Goal: Task Accomplishment & Management: Manage account settings

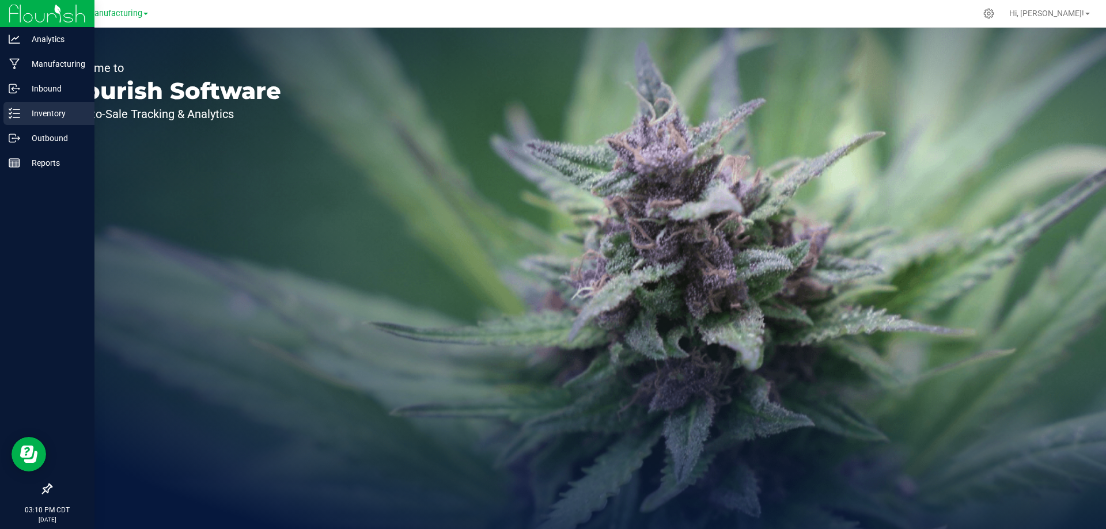
click at [30, 108] on p "Inventory" at bounding box center [54, 114] width 69 height 14
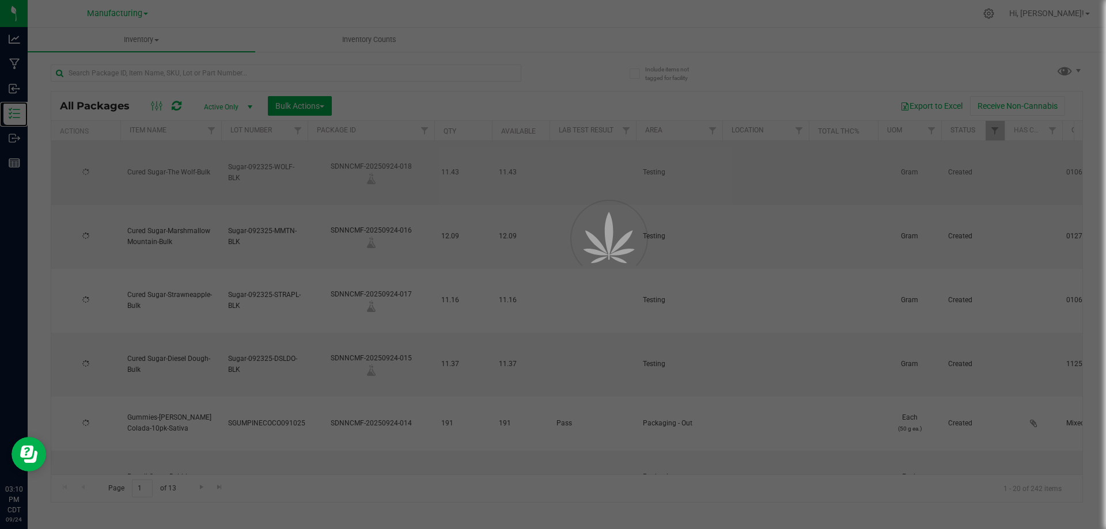
type input "[DATE]"
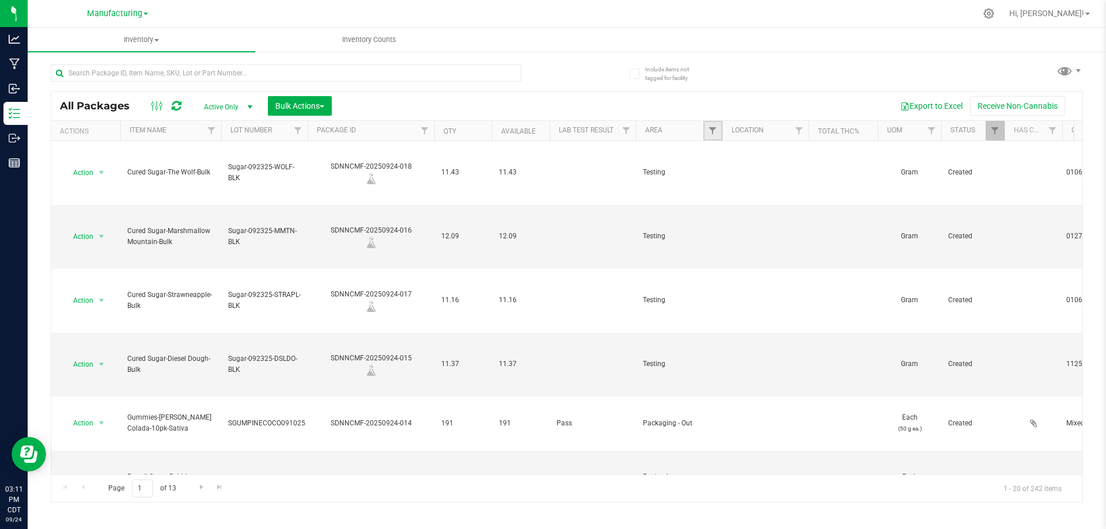
click at [707, 133] on link "Filter" at bounding box center [712, 131] width 19 height 20
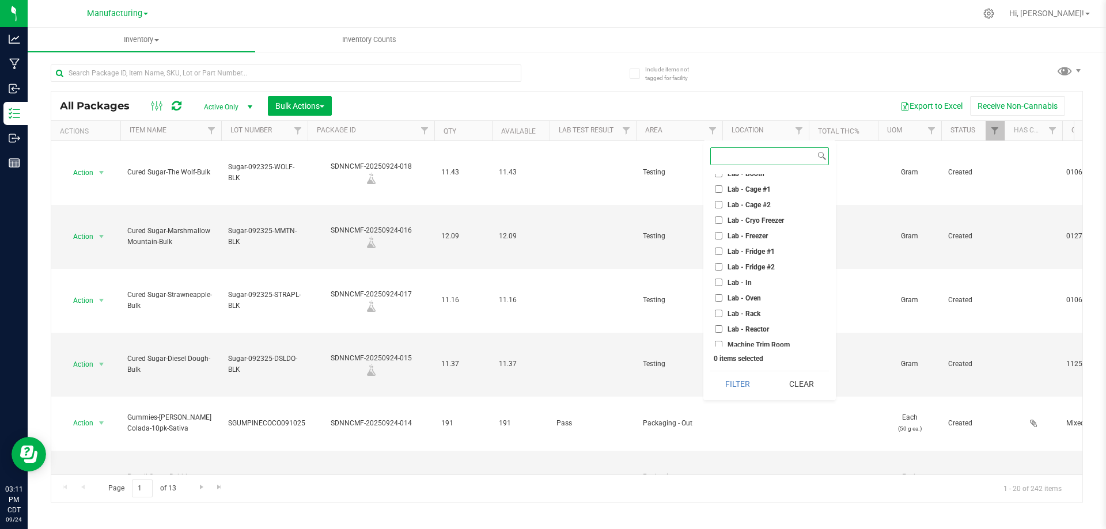
scroll to position [230, 0]
click at [715, 228] on input "Machine Trim Room" at bounding box center [718, 229] width 7 height 7
checkbox input "true"
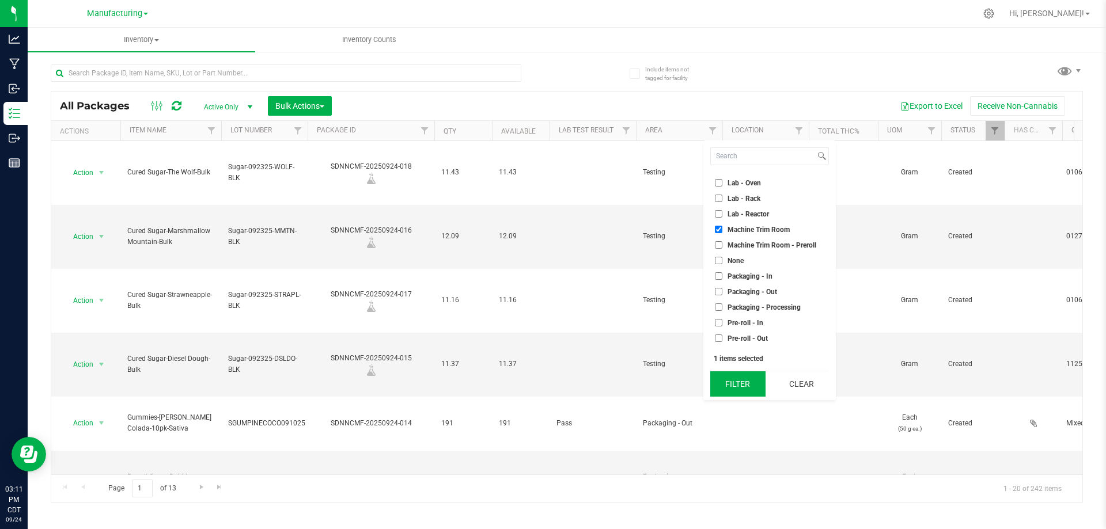
click at [732, 387] on button "Filter" at bounding box center [737, 383] width 55 height 25
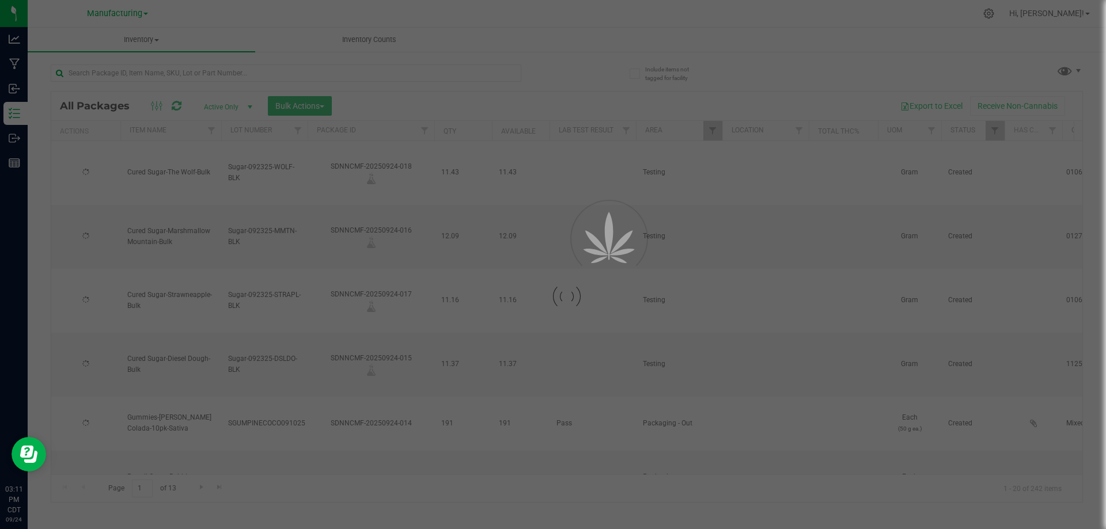
type input "[DATE]"
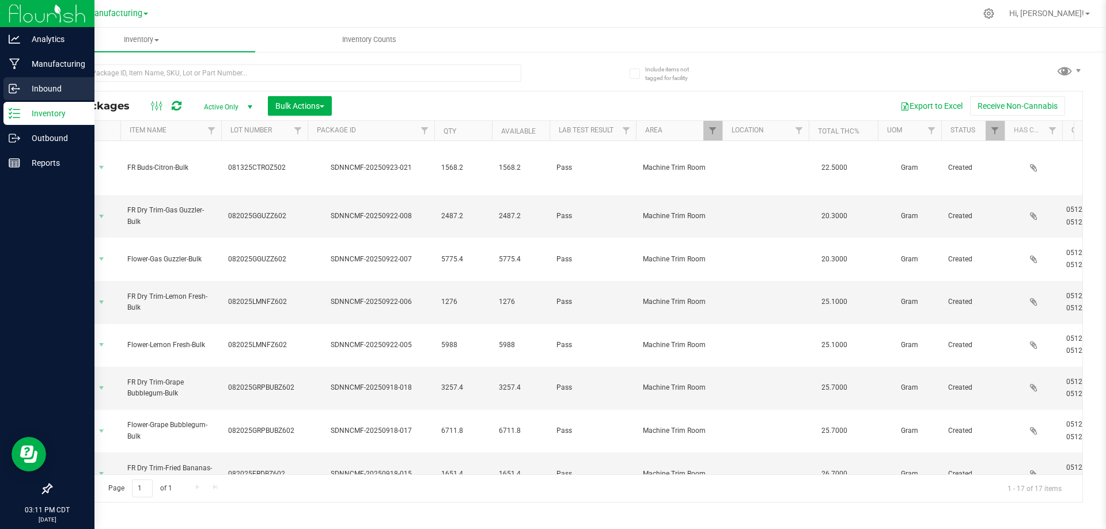
click at [9, 93] on icon at bounding box center [15, 89] width 12 height 12
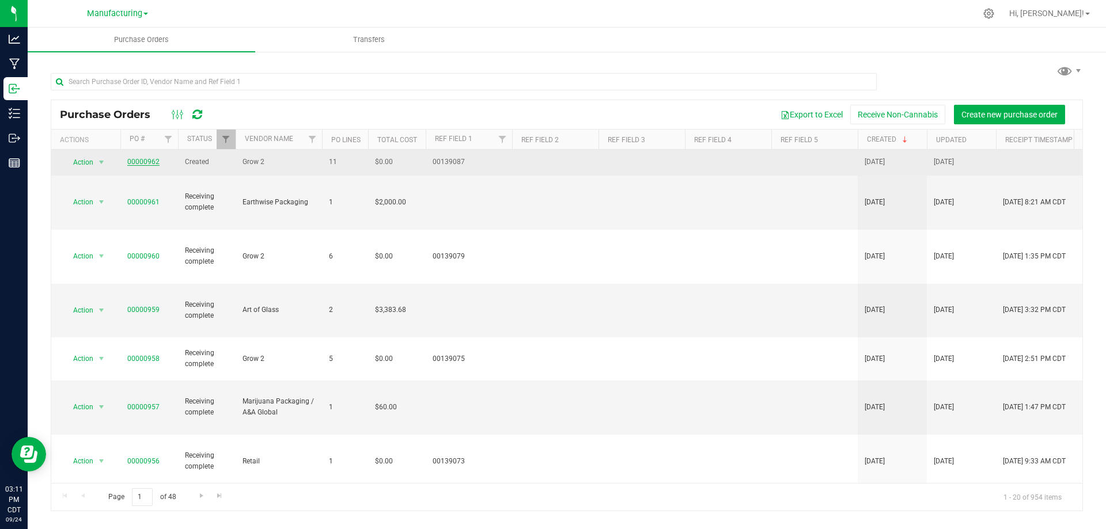
click at [146, 159] on link "00000962" at bounding box center [143, 162] width 32 height 8
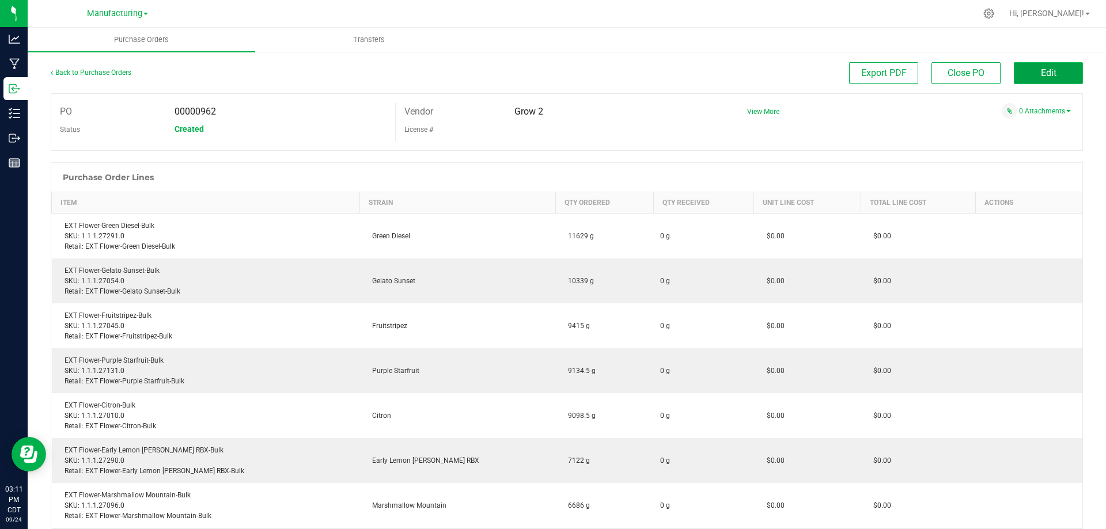
click at [1023, 66] on button "Edit" at bounding box center [1047, 73] width 69 height 22
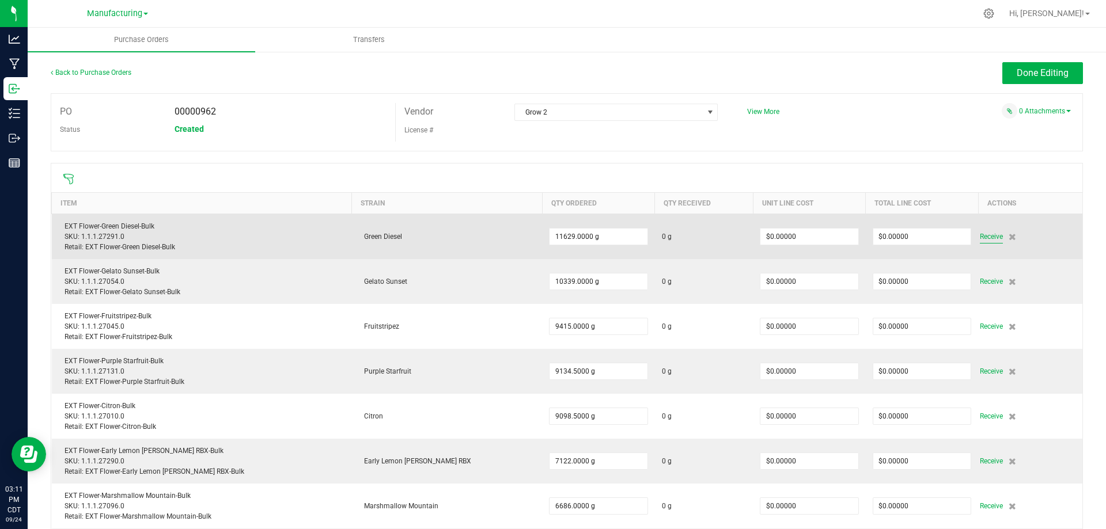
click at [979, 235] on span "Receive" at bounding box center [990, 237] width 23 height 14
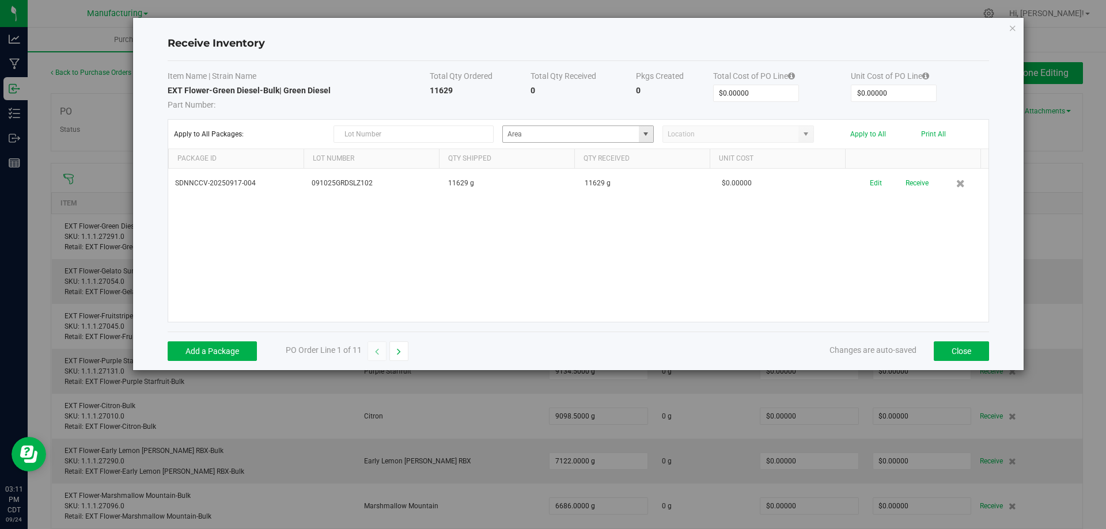
click at [648, 130] on span at bounding box center [645, 134] width 9 height 9
click at [598, 170] on li "Grow 1 - EXT Room Inventory" at bounding box center [578, 175] width 150 height 20
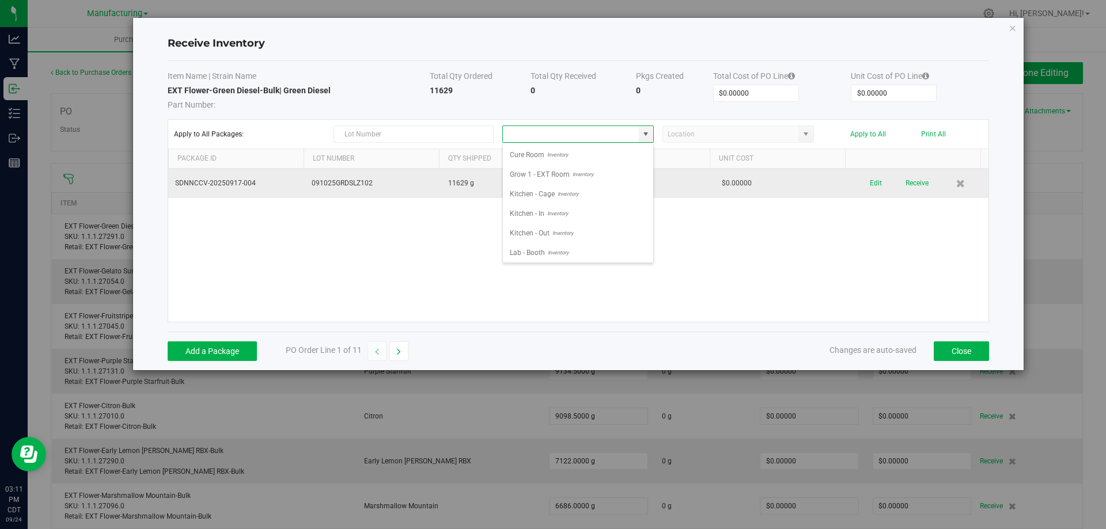
type input "Grow 1 - EXT Room"
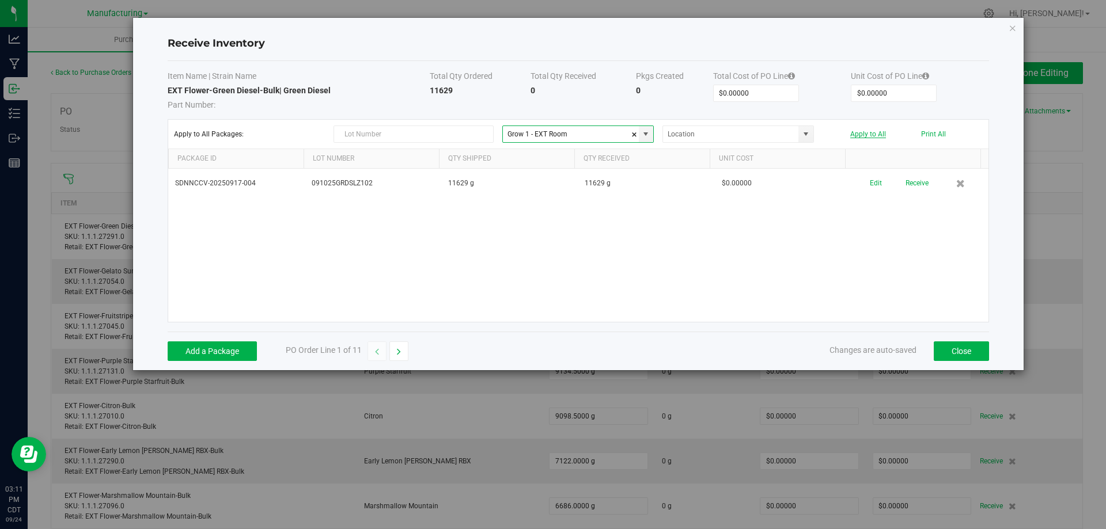
click at [867, 133] on div "Apply to All Packages: Grow 1 - EXT Room Apply to All Print All" at bounding box center [578, 134] width 808 height 17
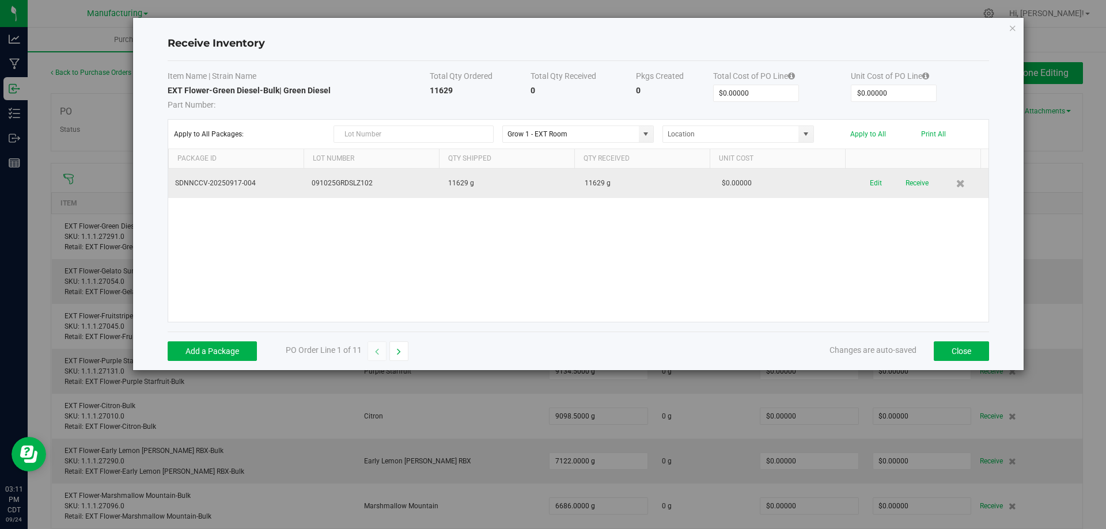
click at [897, 171] on td "Edit Receive" at bounding box center [919, 183] width 136 height 29
click at [907, 177] on button "Receive" at bounding box center [916, 183] width 23 height 20
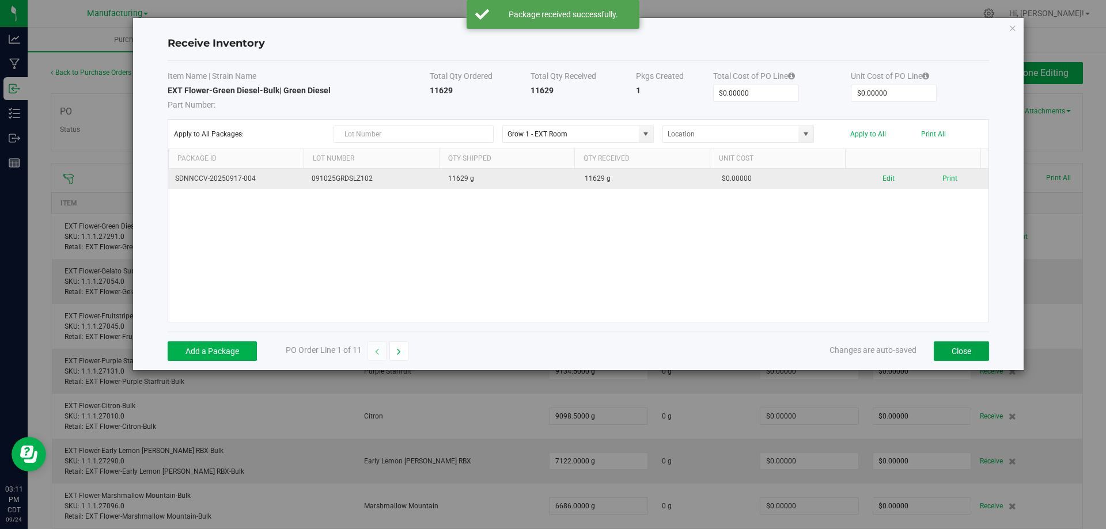
click at [977, 352] on button "Close" at bounding box center [960, 351] width 55 height 20
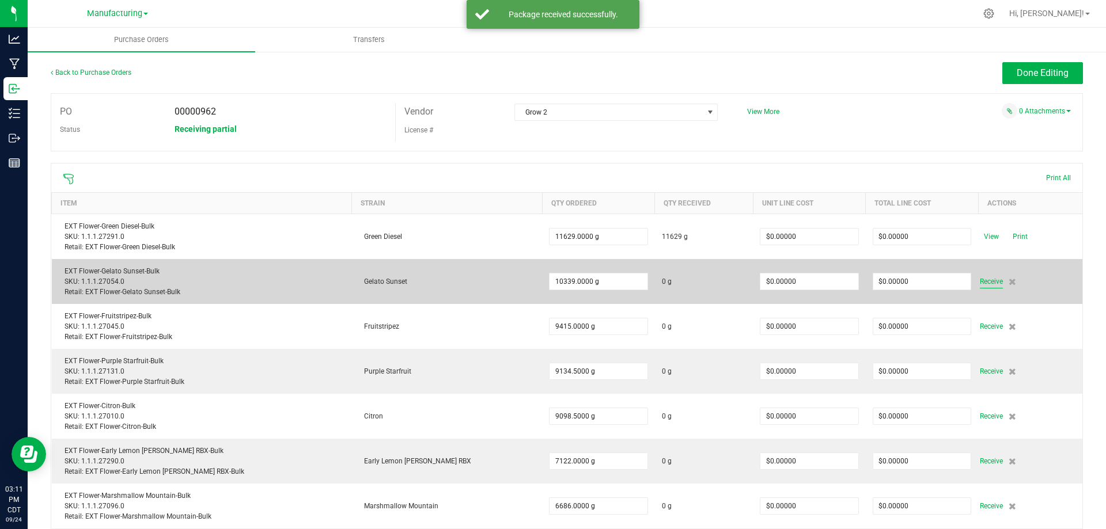
click at [979, 280] on span "Receive" at bounding box center [990, 282] width 23 height 14
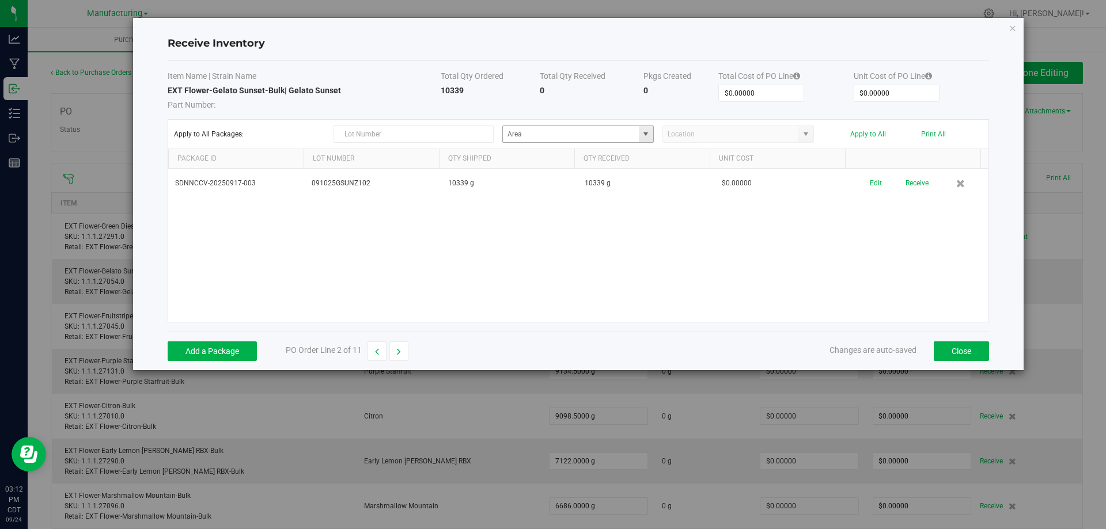
click at [652, 136] on span at bounding box center [646, 134] width 14 height 16
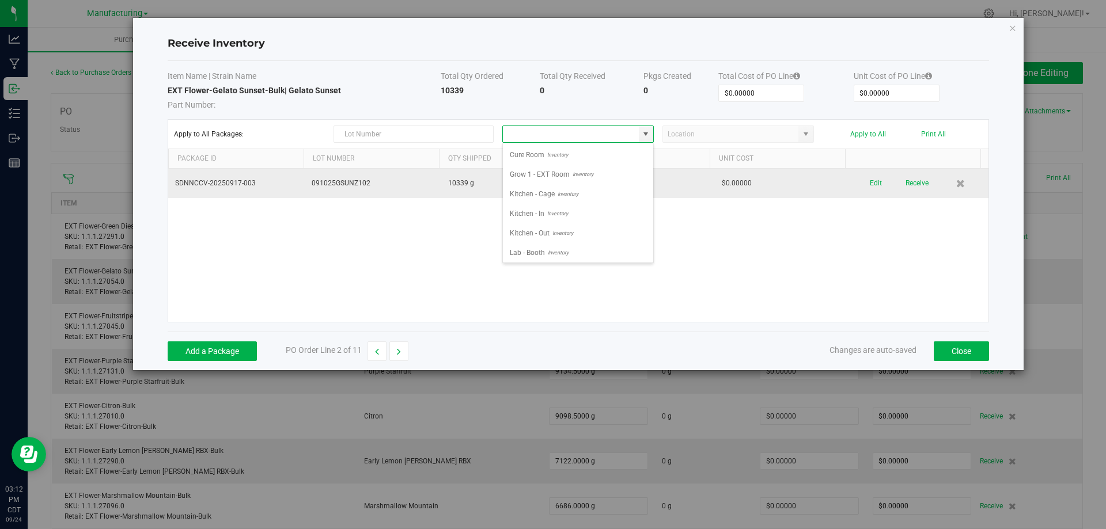
drag, startPoint x: 598, startPoint y: 170, endPoint x: 598, endPoint y: 178, distance: 8.1
click at [598, 178] on li "Grow 1 - EXT Room Inventory" at bounding box center [578, 175] width 150 height 20
type input "Grow 1 - EXT Room"
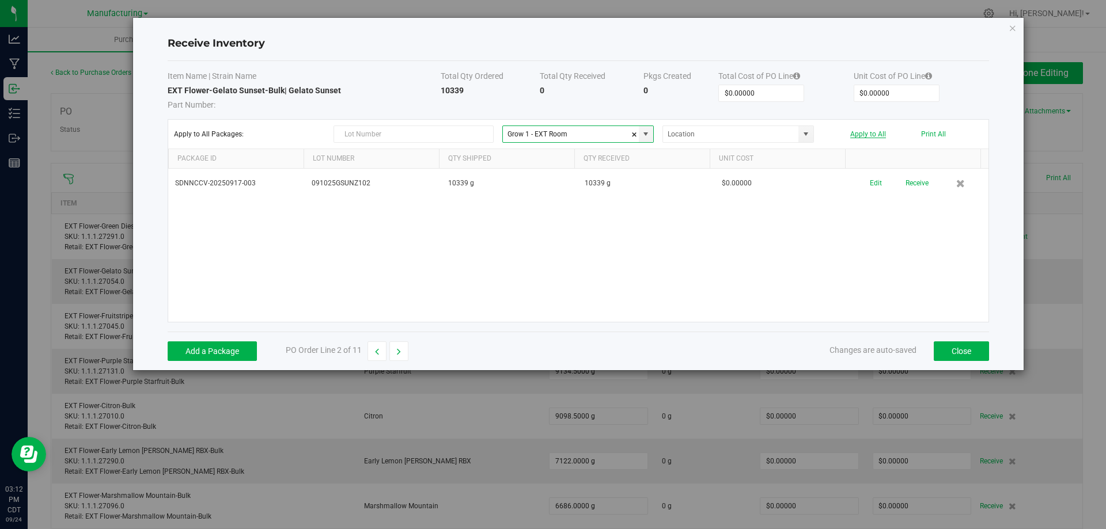
click at [876, 134] on button "Apply to All" at bounding box center [868, 134] width 36 height 8
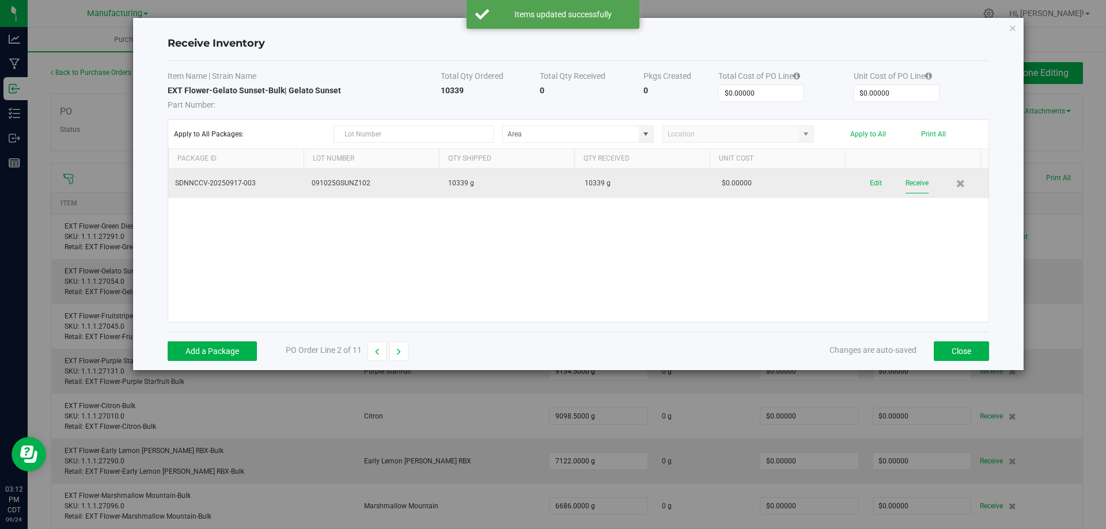
click at [909, 184] on button "Receive" at bounding box center [916, 183] width 23 height 20
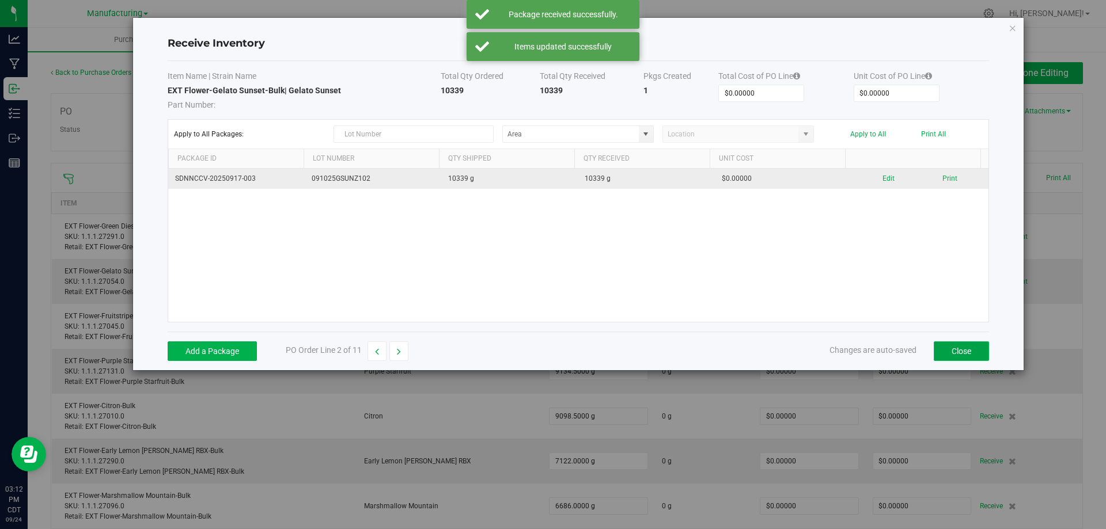
click at [949, 358] on button "Close" at bounding box center [960, 351] width 55 height 20
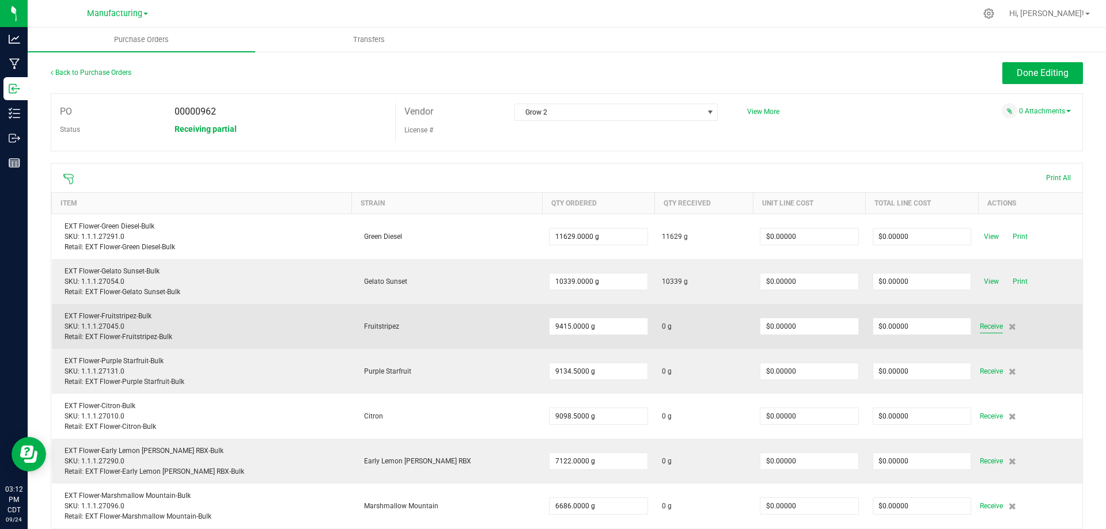
click at [983, 328] on span "Receive" at bounding box center [990, 327] width 23 height 14
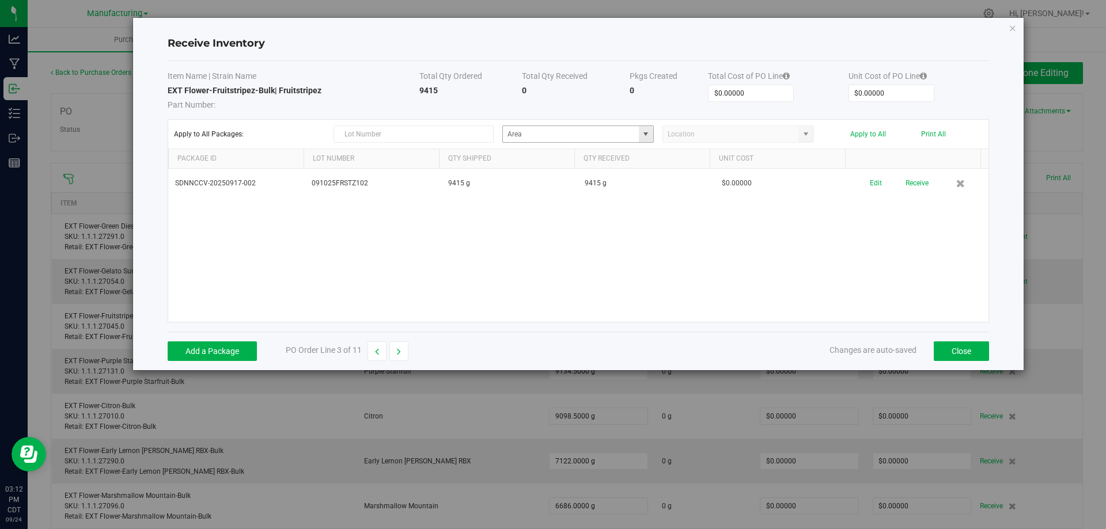
click at [648, 134] on span at bounding box center [645, 134] width 9 height 9
click at [614, 169] on li "Grow 1 - EXT Room Inventory" at bounding box center [578, 175] width 150 height 20
type input "Grow 1 - EXT Room"
click at [863, 134] on button "Apply to All" at bounding box center [868, 134] width 36 height 8
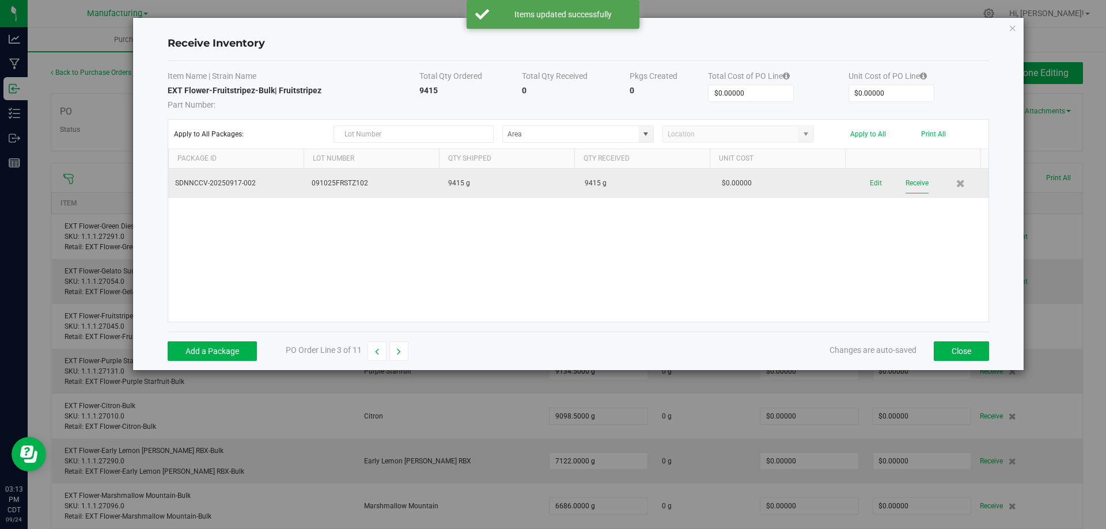
click at [918, 184] on button "Receive" at bounding box center [916, 183] width 23 height 20
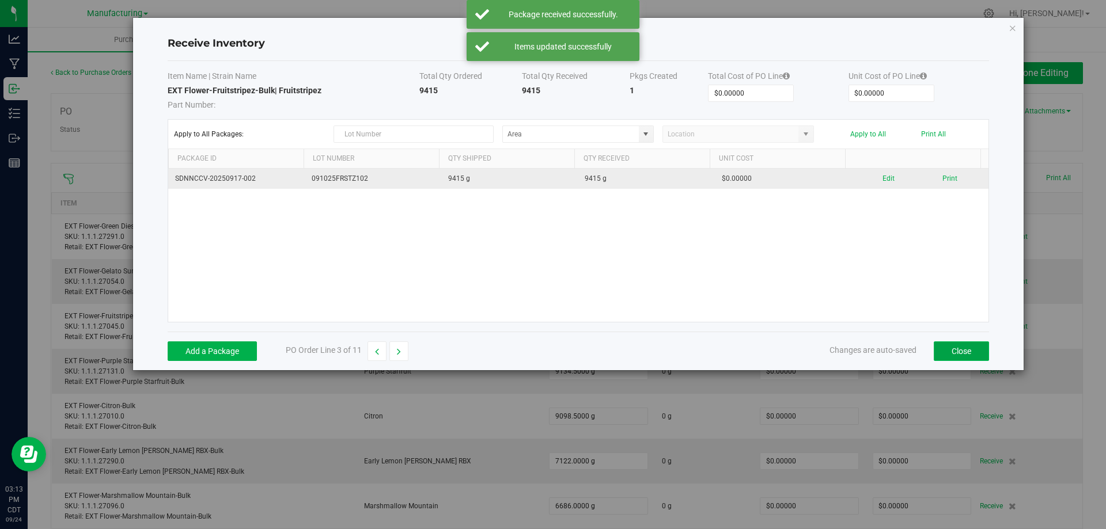
click at [964, 349] on button "Close" at bounding box center [960, 351] width 55 height 20
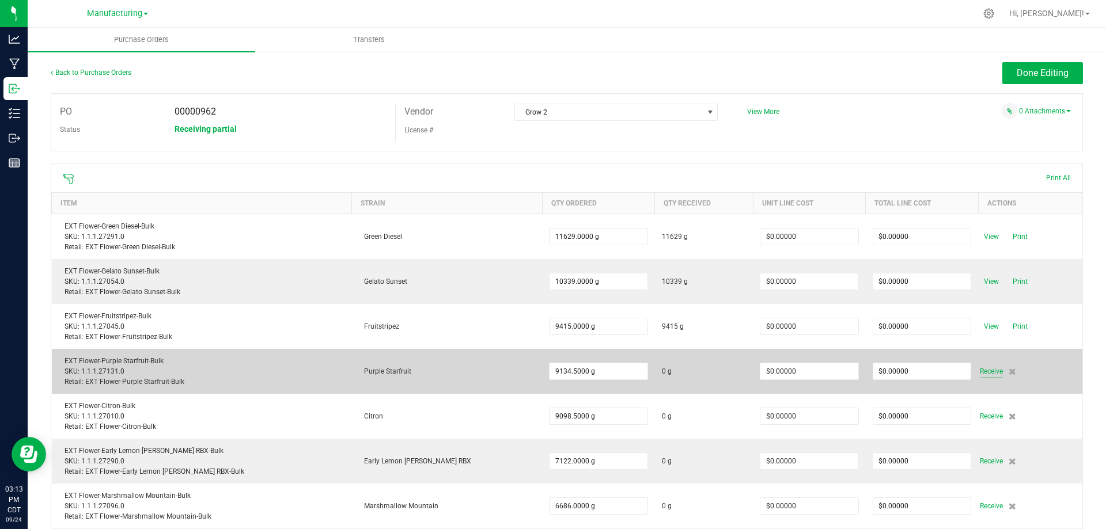
click at [979, 367] on span "Receive" at bounding box center [990, 371] width 23 height 14
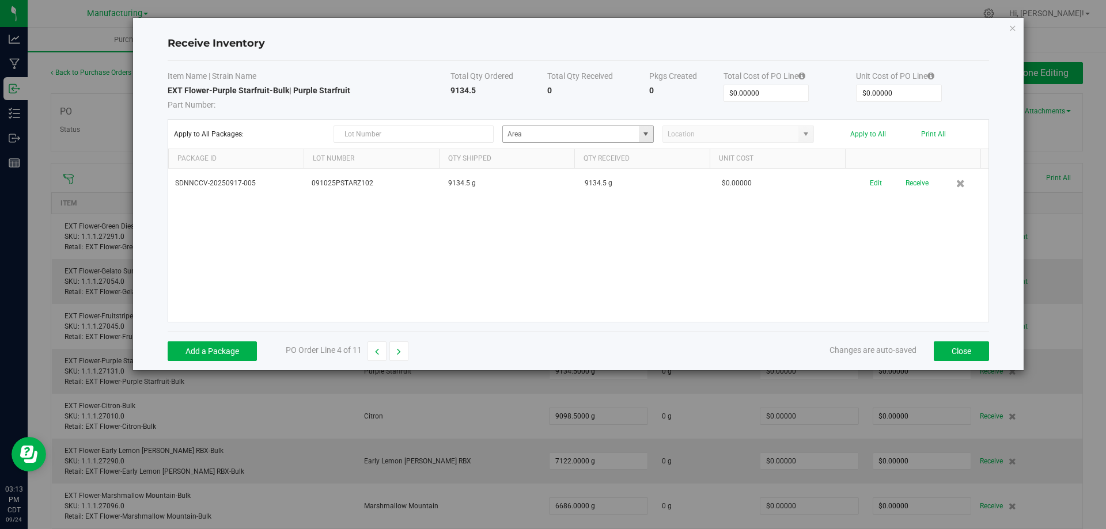
click at [649, 127] on span at bounding box center [646, 134] width 14 height 16
click at [625, 169] on li "Grow 1 - EXT Room Inventory" at bounding box center [578, 175] width 150 height 20
type input "Grow 1 - EXT Room"
click at [873, 132] on button "Apply to All" at bounding box center [868, 134] width 36 height 8
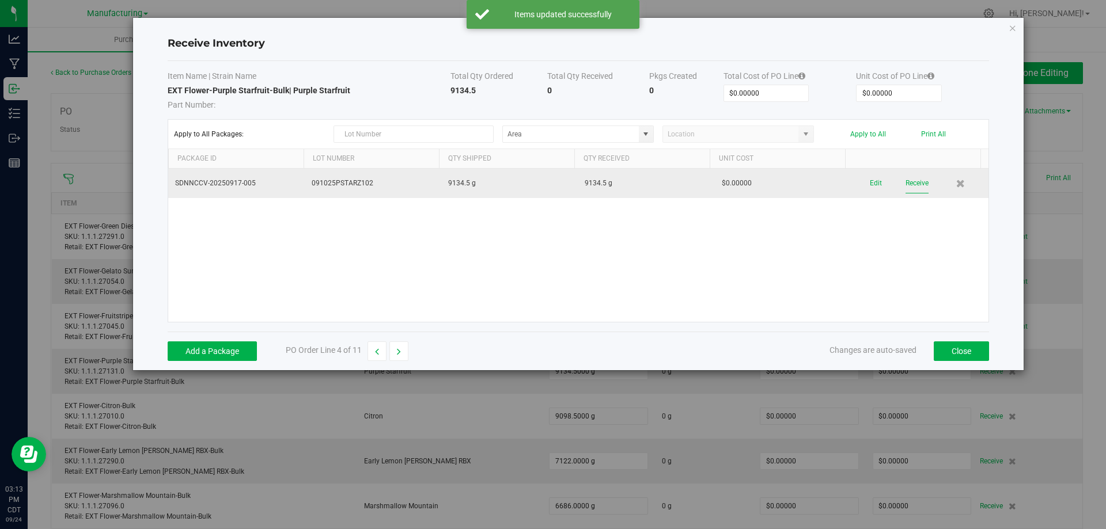
click at [905, 187] on button "Receive" at bounding box center [916, 183] width 23 height 20
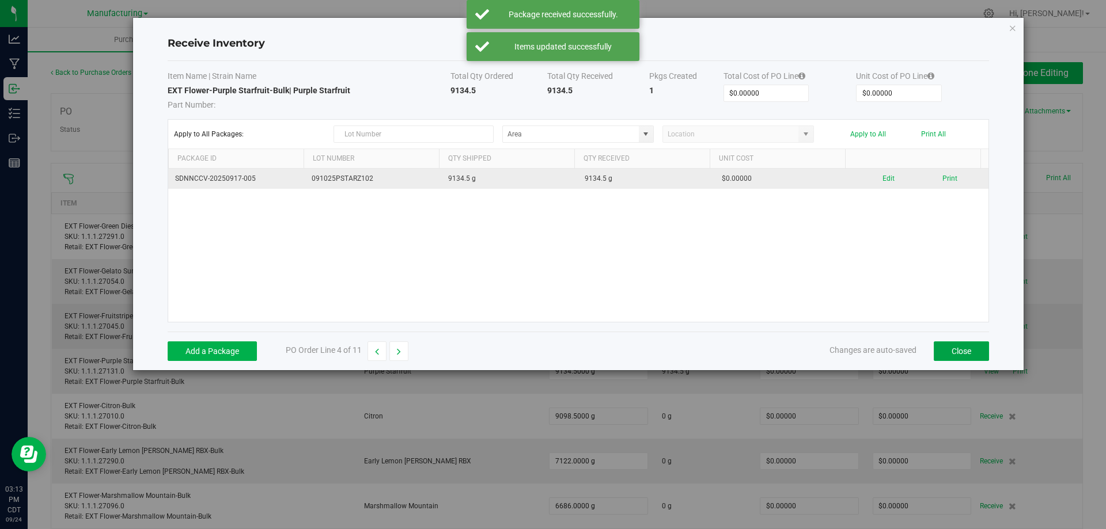
click at [943, 351] on button "Close" at bounding box center [960, 351] width 55 height 20
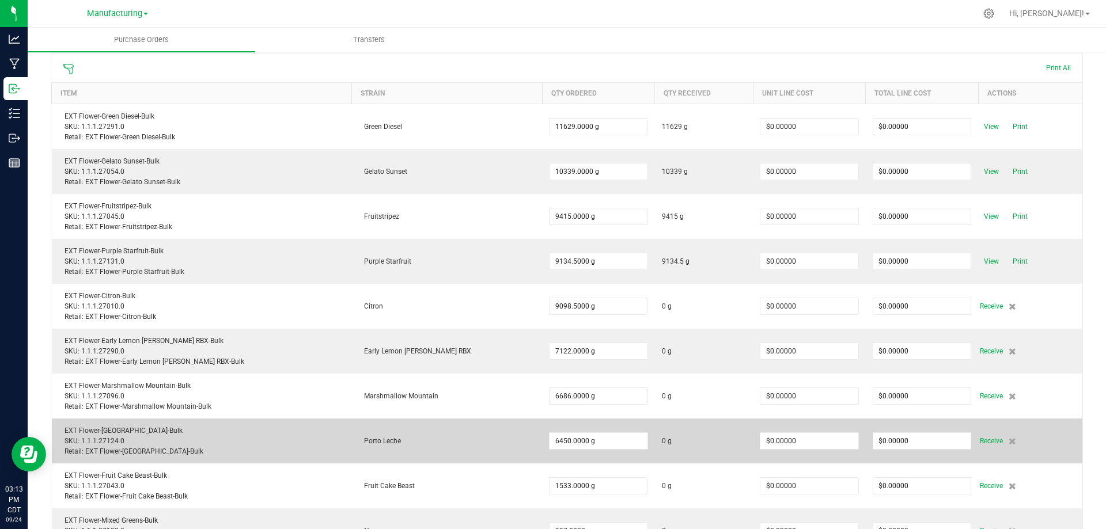
scroll to position [115, 0]
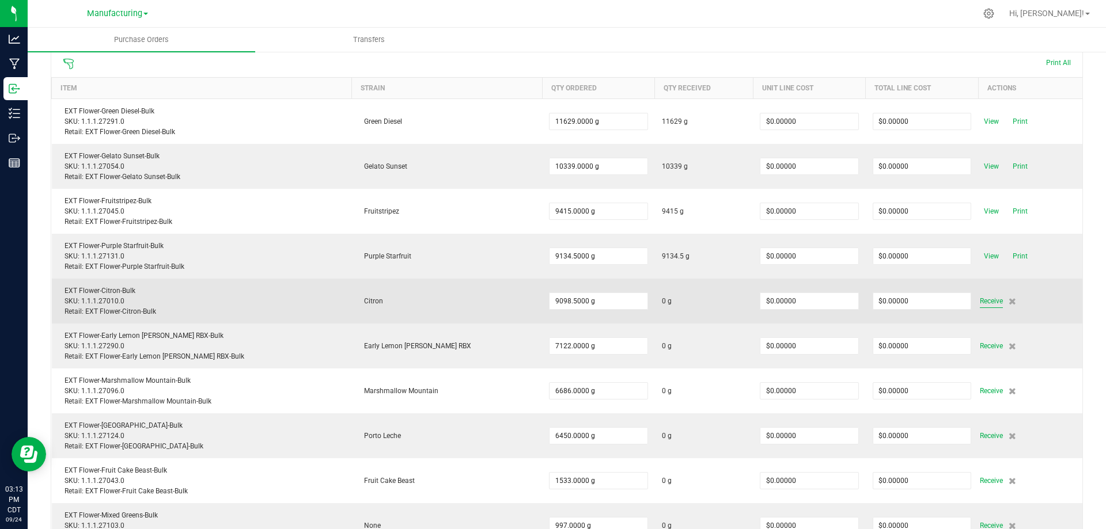
click at [982, 304] on span "Receive" at bounding box center [990, 301] width 23 height 14
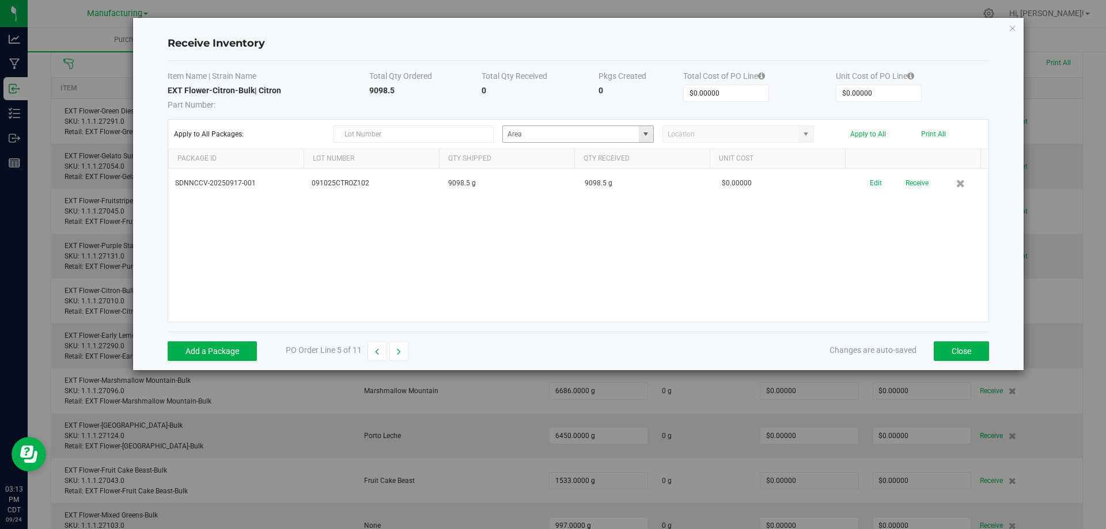
click at [644, 128] on span at bounding box center [646, 134] width 14 height 16
click at [635, 167] on li "Grow 1 - EXT Room Inventory" at bounding box center [578, 175] width 150 height 20
type input "Grow 1 - EXT Room"
click at [882, 135] on button "Apply to All" at bounding box center [868, 134] width 36 height 8
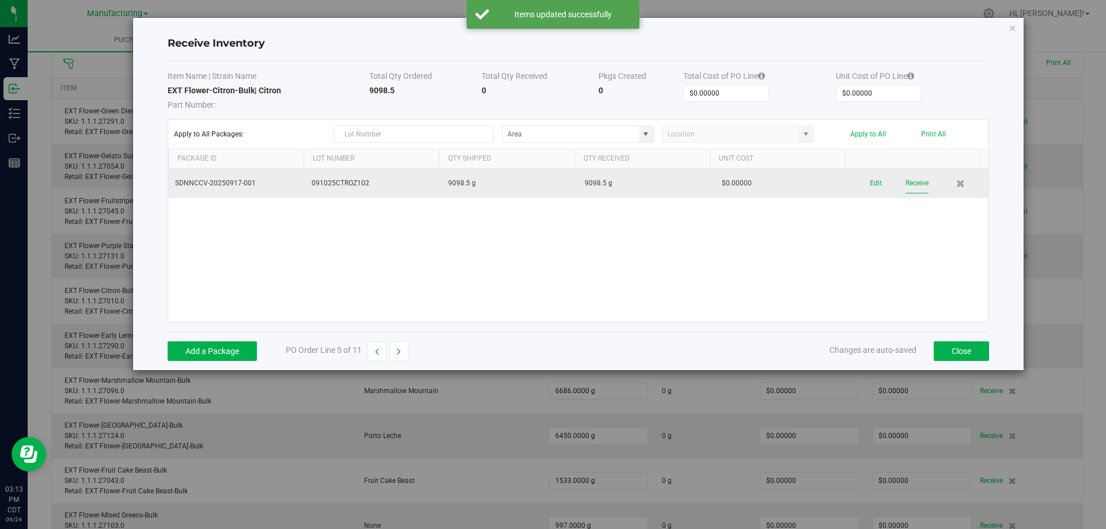
click at [908, 179] on button "Receive" at bounding box center [916, 183] width 23 height 20
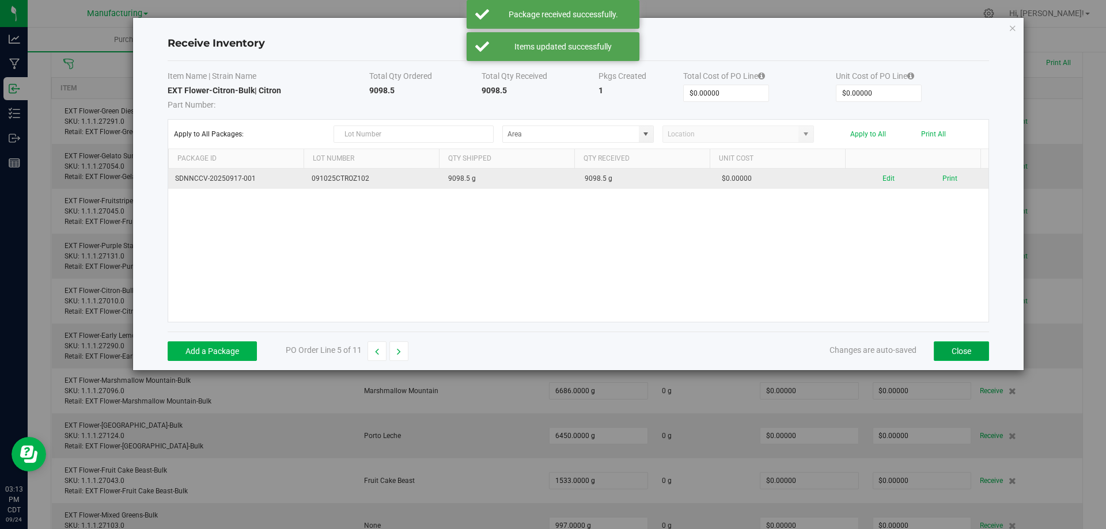
click at [973, 349] on button "Close" at bounding box center [960, 351] width 55 height 20
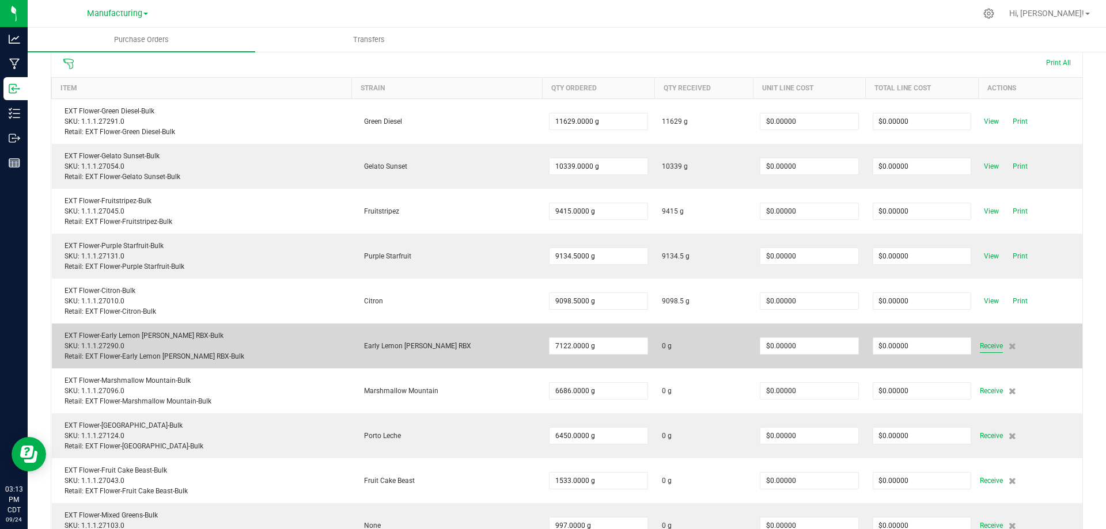
click at [979, 348] on span "Receive" at bounding box center [990, 346] width 23 height 14
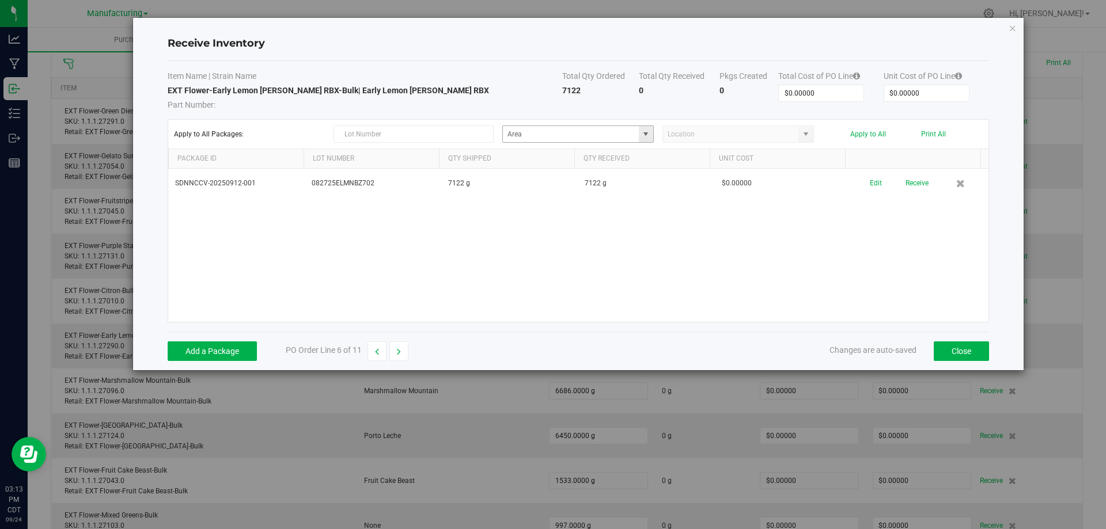
click at [645, 128] on span at bounding box center [646, 134] width 14 height 16
click at [598, 181] on li "Machine Trim Room Inventory" at bounding box center [578, 180] width 150 height 20
type input "Machine Trim Room"
click at [853, 133] on button "Apply to All" at bounding box center [868, 134] width 36 height 8
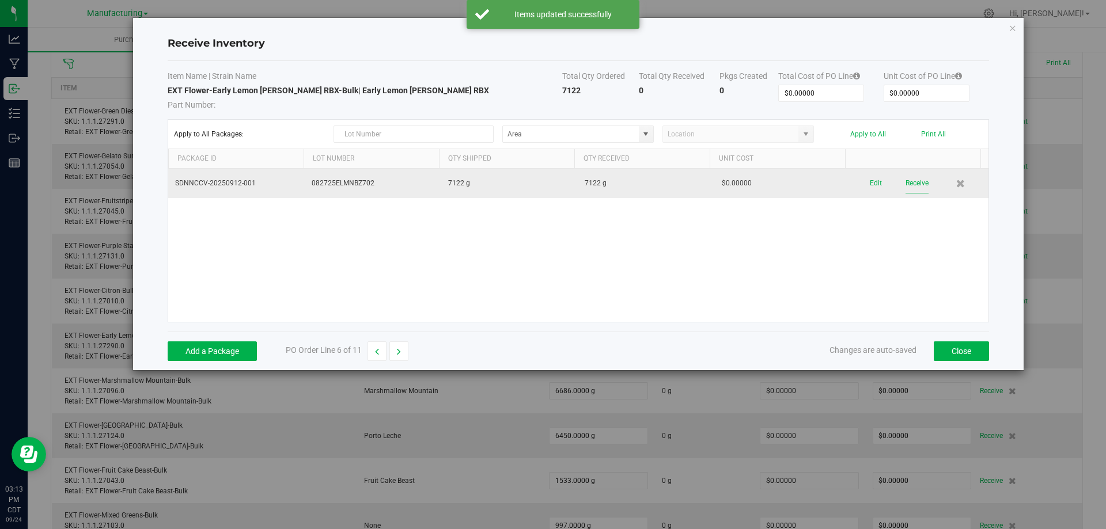
click at [911, 183] on button "Receive" at bounding box center [916, 183] width 23 height 20
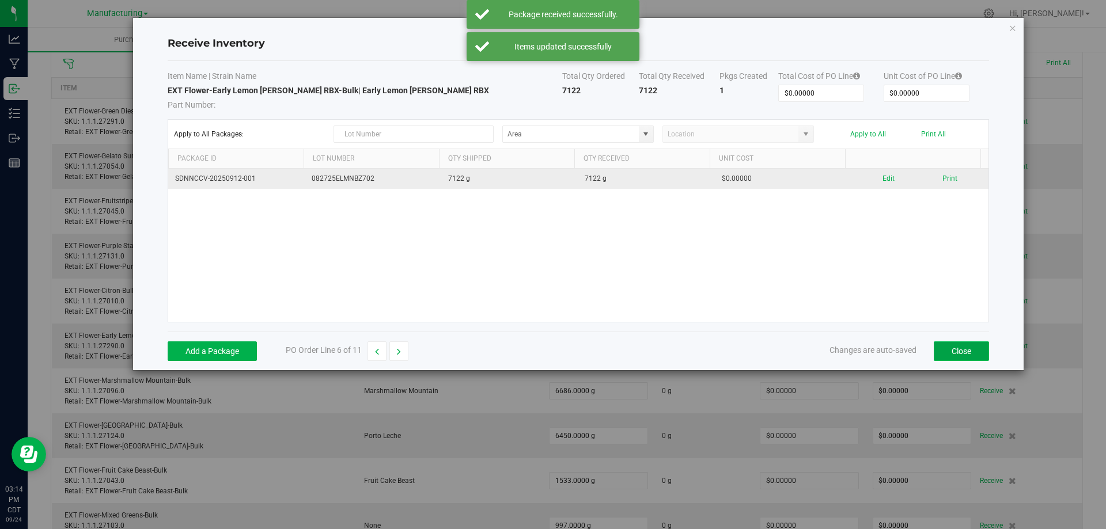
click at [974, 351] on button "Close" at bounding box center [960, 351] width 55 height 20
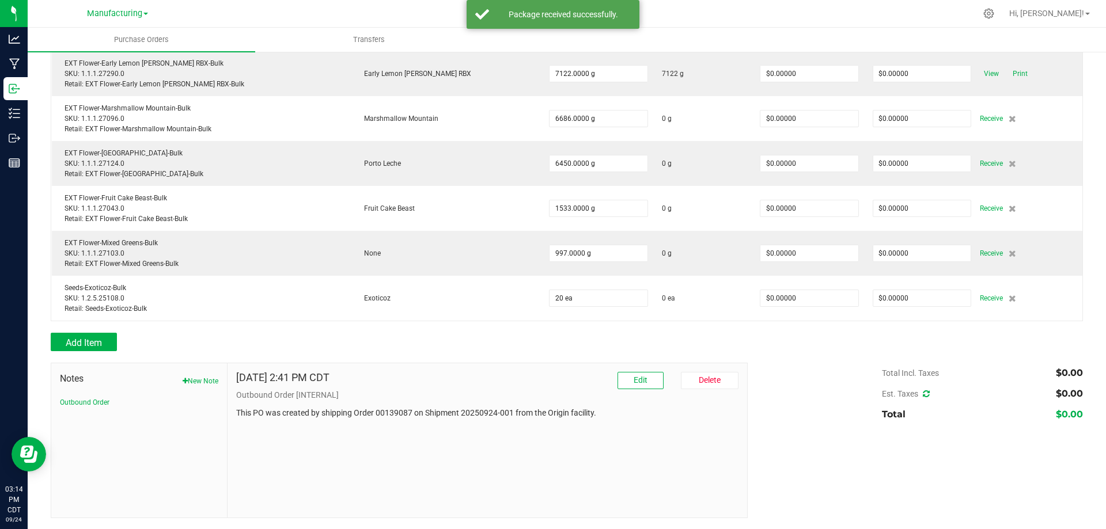
scroll to position [330, 0]
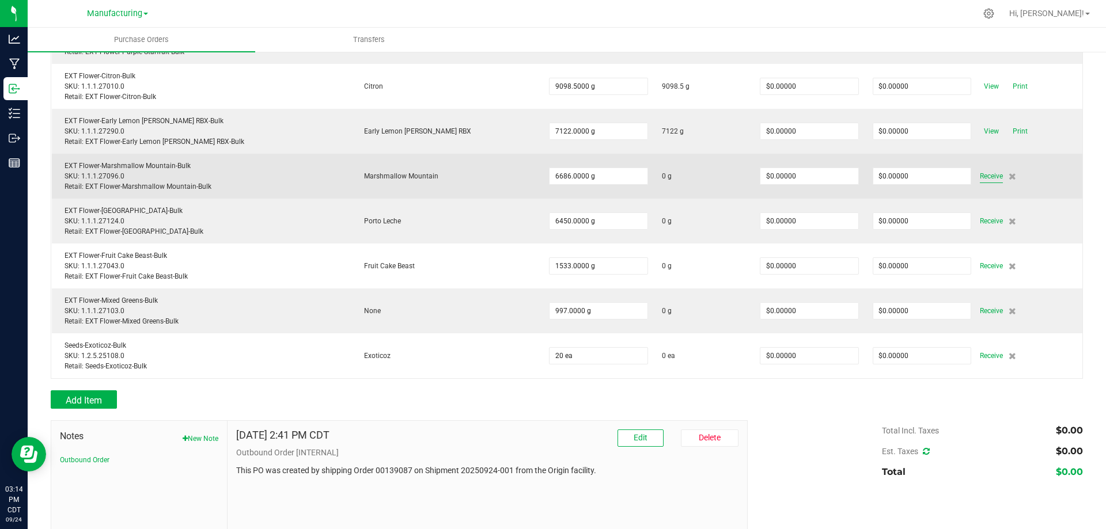
click at [979, 176] on span "Receive" at bounding box center [990, 176] width 23 height 14
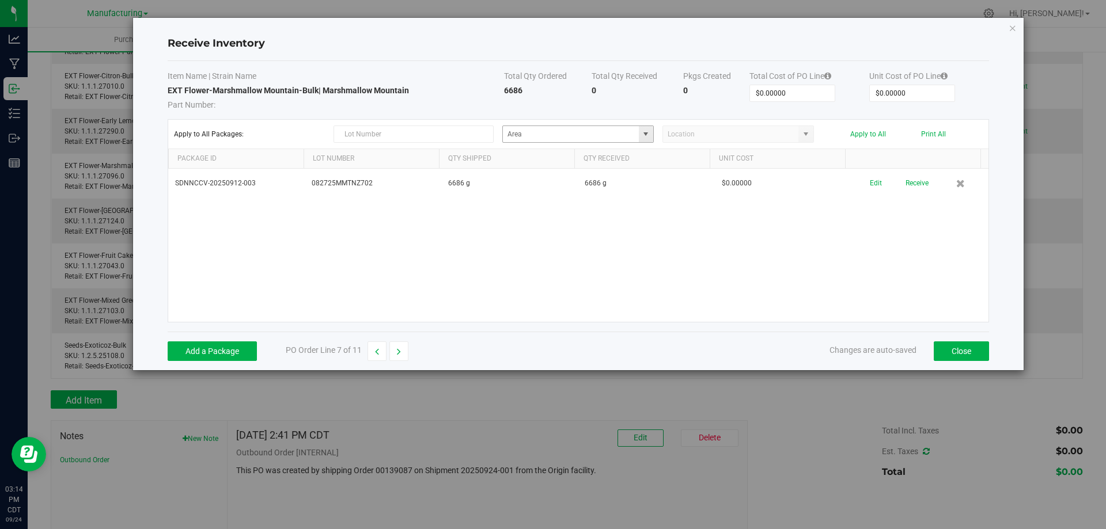
click at [648, 141] on span at bounding box center [646, 134] width 14 height 16
click at [591, 231] on span "Inventory" at bounding box center [584, 237] width 24 height 17
type input "Machine Trim Room"
click at [869, 135] on button "Apply to All" at bounding box center [868, 134] width 36 height 8
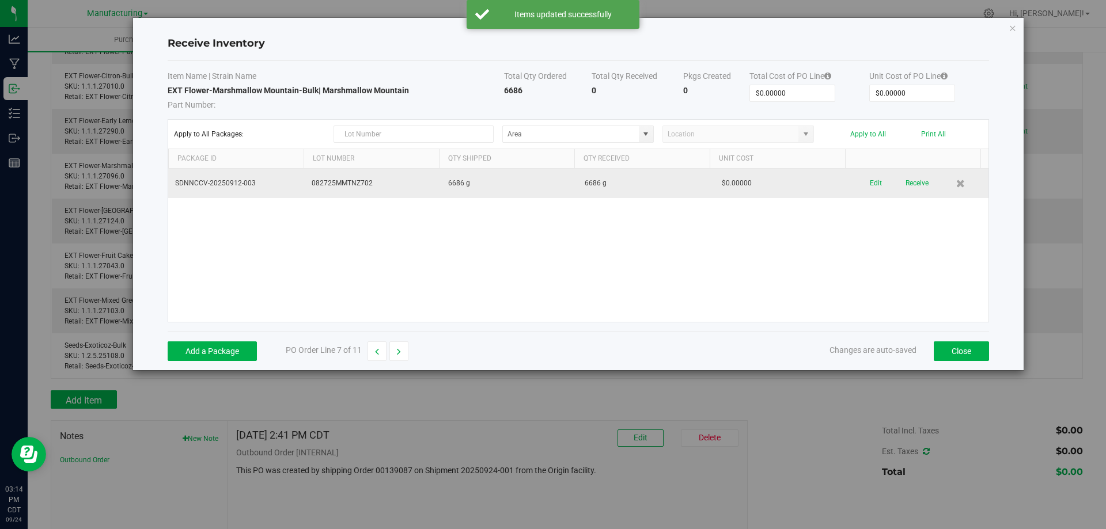
click at [910, 170] on td "Edit Receive" at bounding box center [919, 183] width 136 height 29
click at [902, 172] on td "Edit Receive" at bounding box center [919, 183] width 136 height 29
click at [905, 178] on button "Receive" at bounding box center [916, 183] width 23 height 20
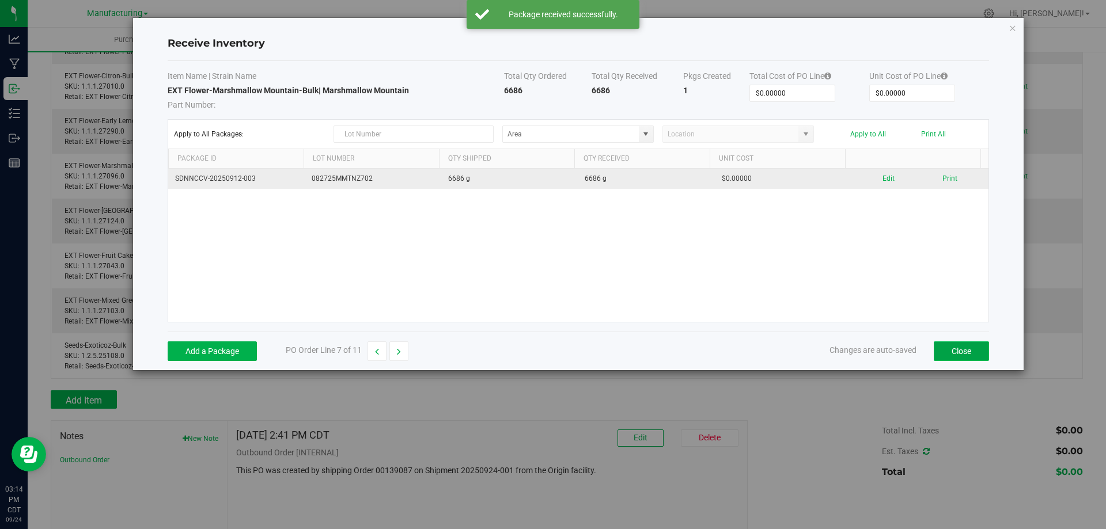
click at [948, 352] on button "Close" at bounding box center [960, 351] width 55 height 20
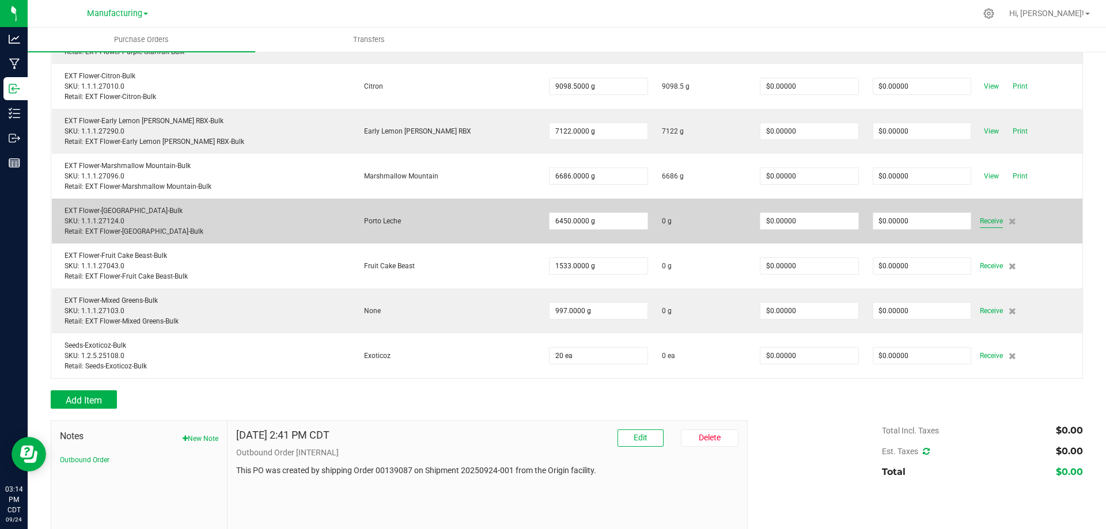
click at [979, 223] on span "Receive" at bounding box center [990, 221] width 23 height 14
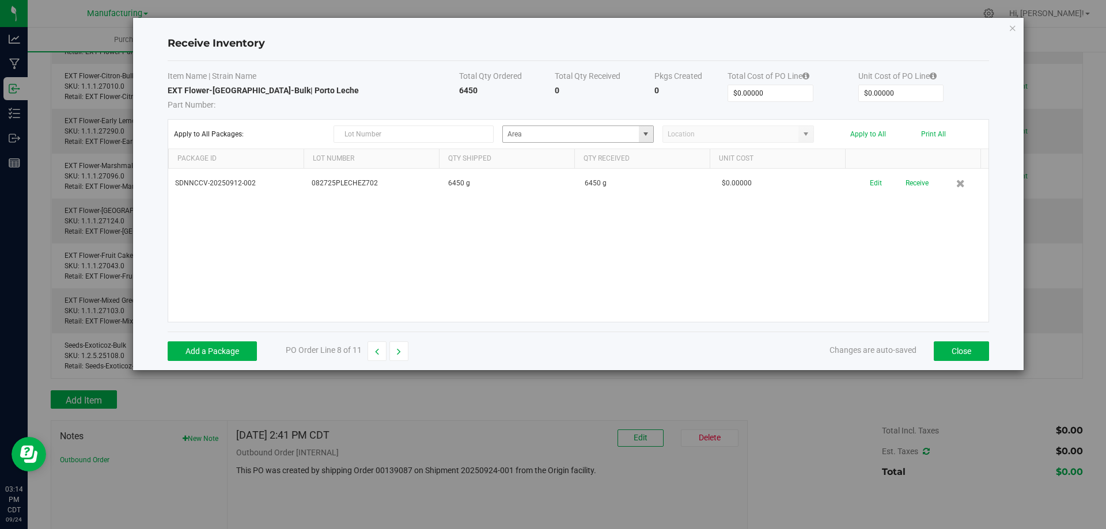
click at [649, 139] on span at bounding box center [646, 134] width 14 height 16
click at [620, 175] on li "Machine Trim Room Inventory" at bounding box center [578, 180] width 150 height 20
type input "Machine Trim Room"
click at [869, 136] on button "Apply to All" at bounding box center [868, 134] width 36 height 8
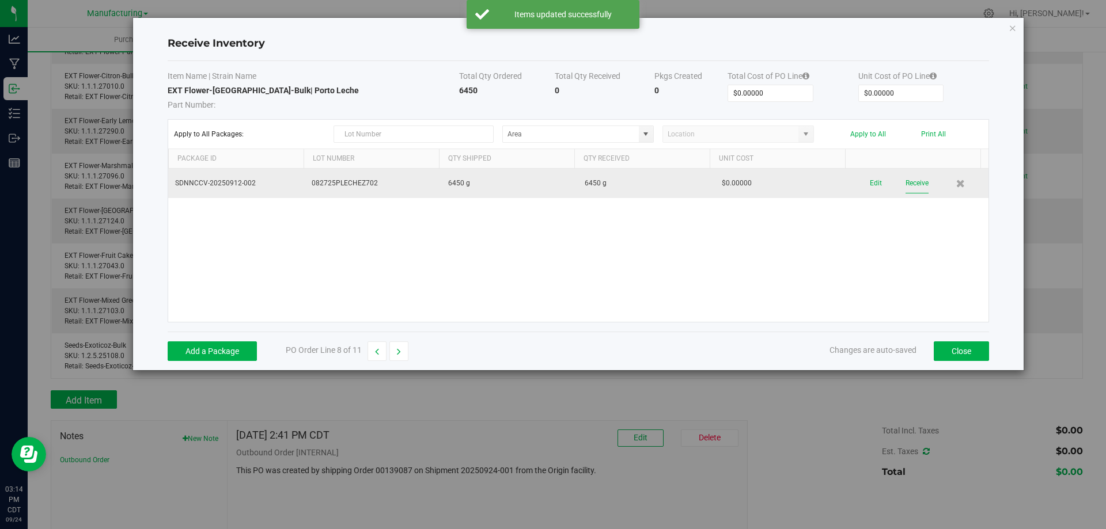
click at [905, 180] on button "Receive" at bounding box center [916, 183] width 23 height 20
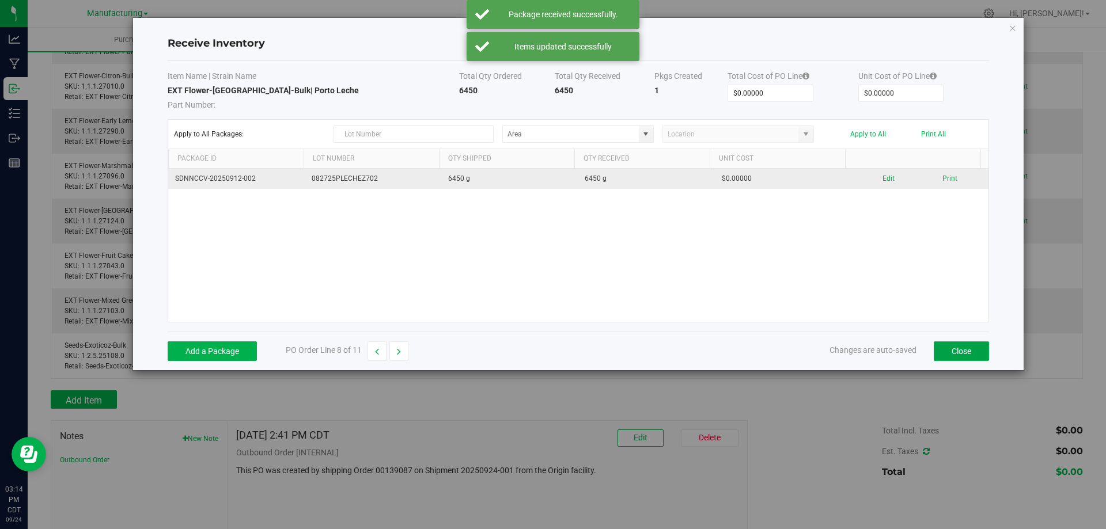
click at [950, 357] on button "Close" at bounding box center [960, 351] width 55 height 20
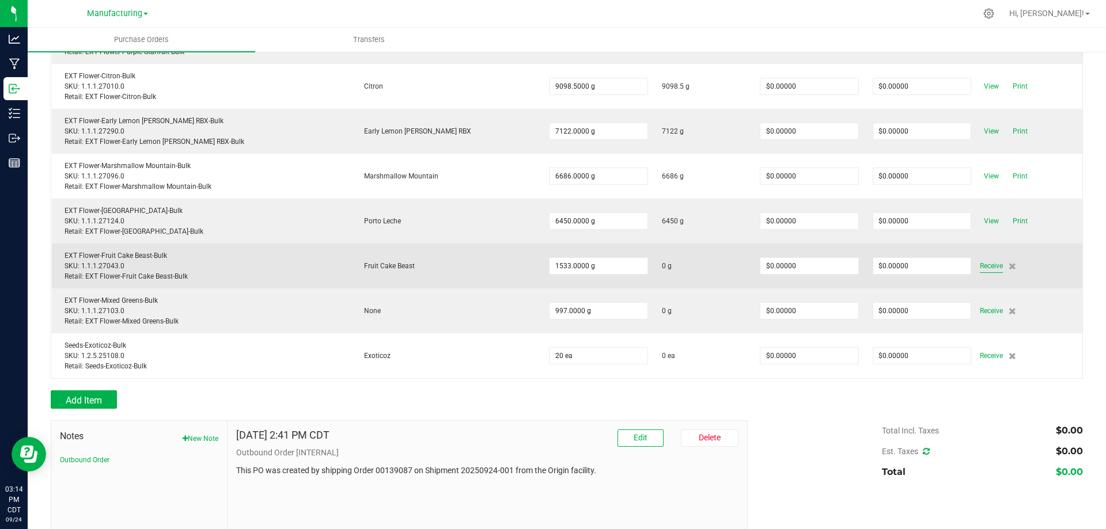
click at [979, 267] on span "Receive" at bounding box center [990, 266] width 23 height 14
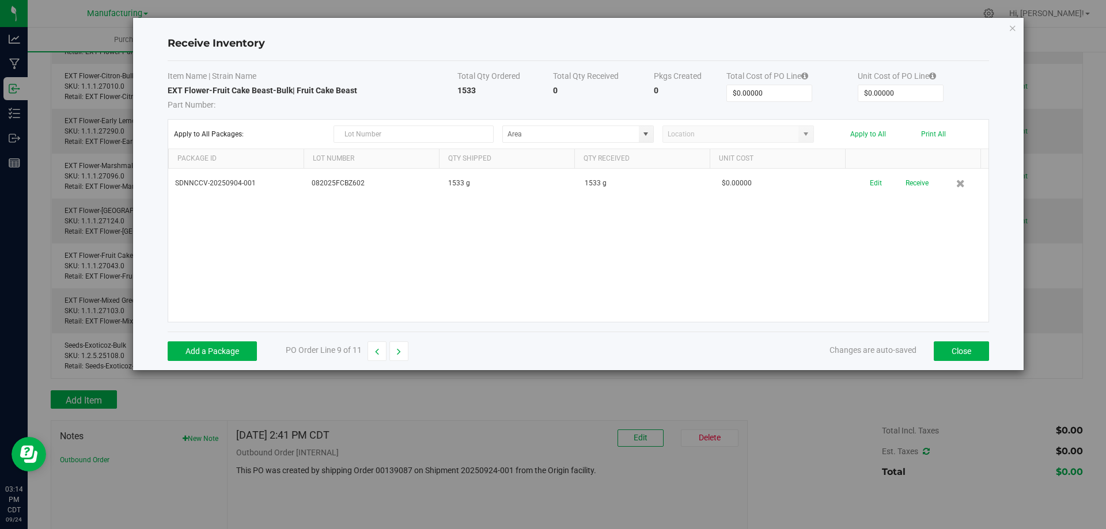
click at [640, 123] on kendo-grid-toolbar "Apply to All Packages: Apply to All Print All" at bounding box center [578, 134] width 820 height 29
click at [641, 130] on span at bounding box center [645, 134] width 9 height 9
click at [602, 176] on li "Grow 1 - EXT Room Inventory" at bounding box center [578, 175] width 150 height 20
type input "Grow 1 - EXT Room"
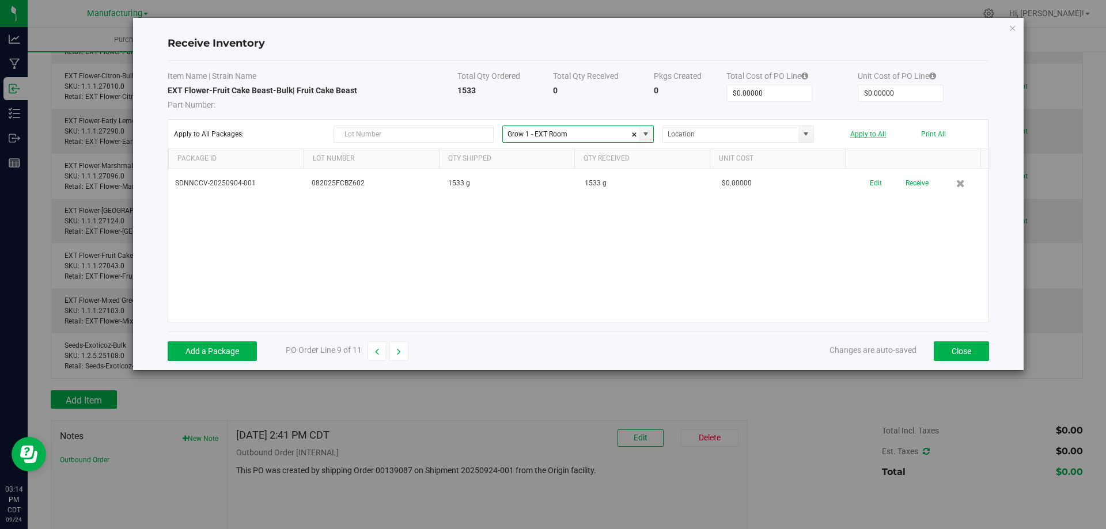
click at [862, 136] on button "Apply to All" at bounding box center [868, 134] width 36 height 8
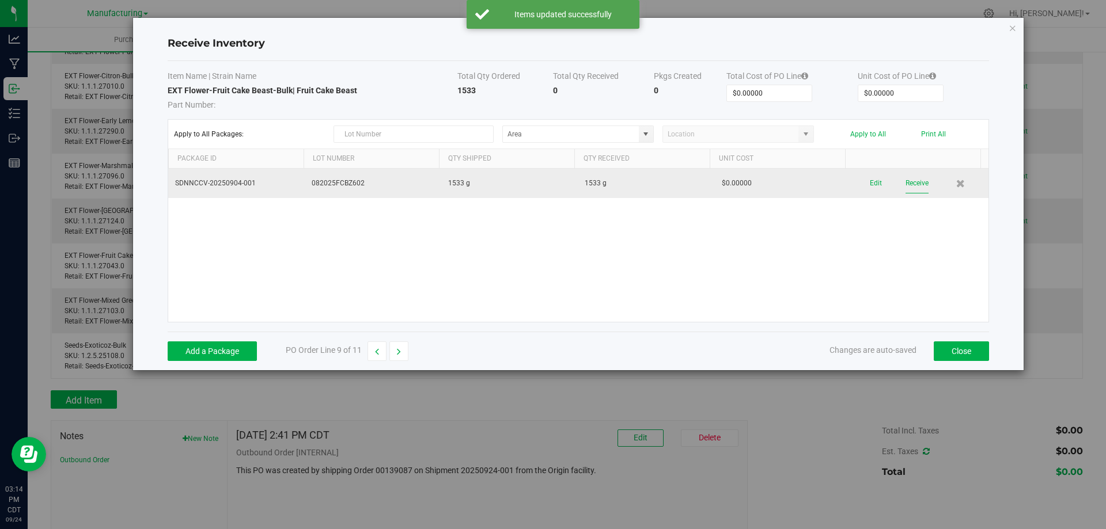
click at [906, 181] on button "Receive" at bounding box center [916, 183] width 23 height 20
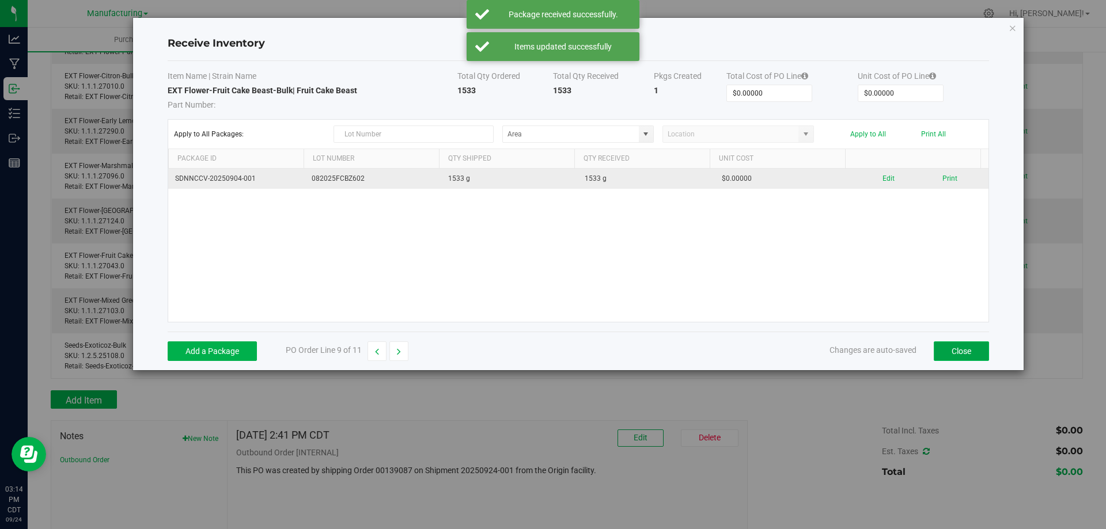
click at [947, 358] on button "Close" at bounding box center [960, 351] width 55 height 20
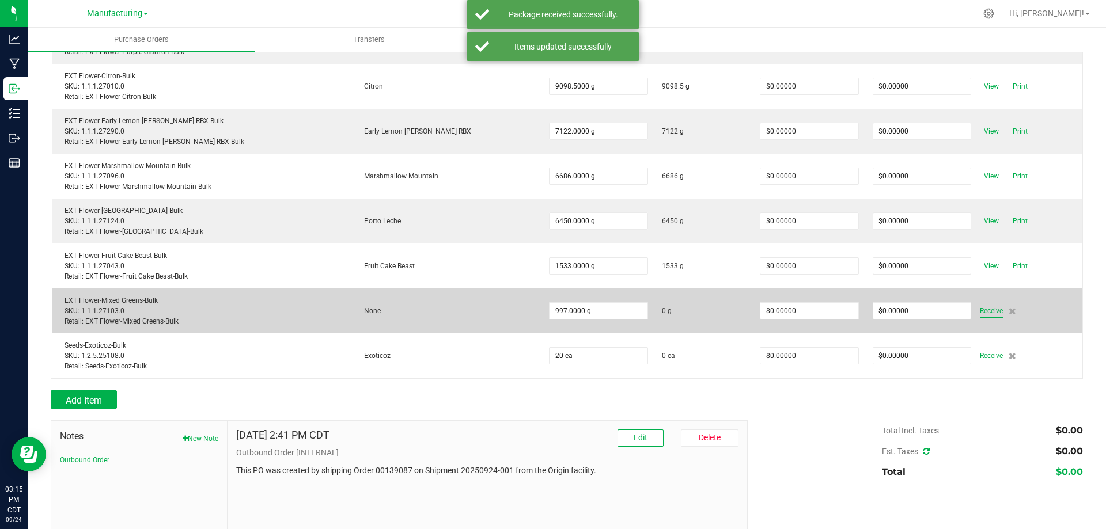
click at [979, 312] on span "Receive" at bounding box center [990, 311] width 23 height 14
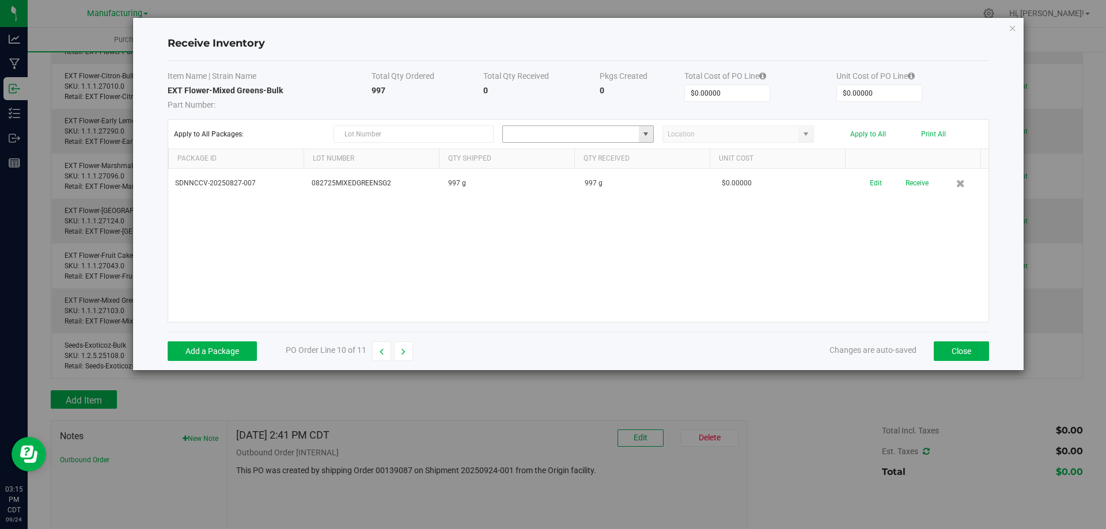
click at [633, 133] on input at bounding box center [571, 134] width 136 height 16
click at [648, 130] on span at bounding box center [645, 134] width 9 height 9
click at [610, 165] on li "Grow 1 - EXT Room Inventory" at bounding box center [578, 175] width 150 height 20
type input "Grow 1 - EXT Room"
click at [871, 134] on button "Apply to All" at bounding box center [868, 134] width 36 height 8
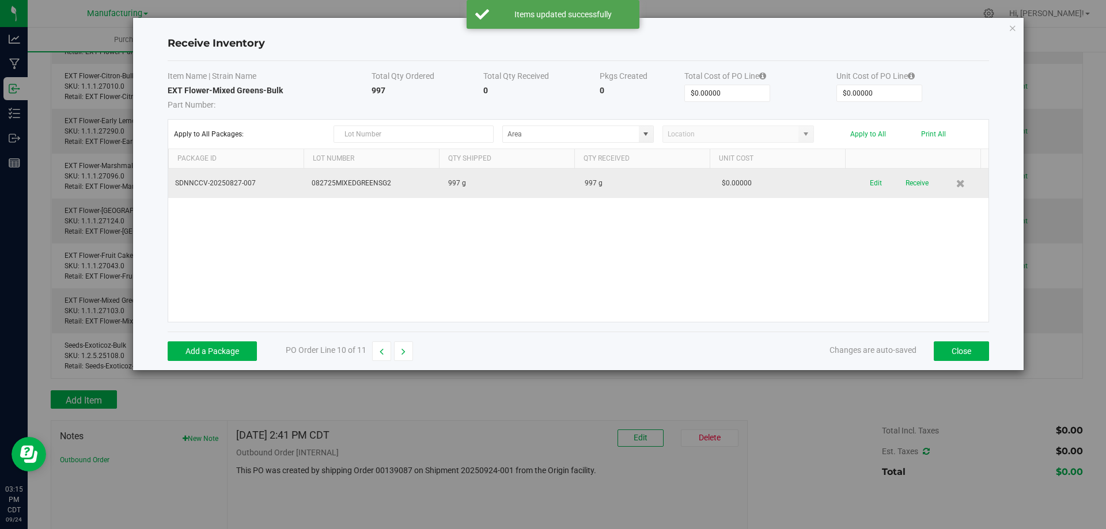
click at [921, 187] on div "Edit Receive" at bounding box center [919, 183] width 123 height 20
click at [915, 178] on button "Receive" at bounding box center [916, 183] width 23 height 20
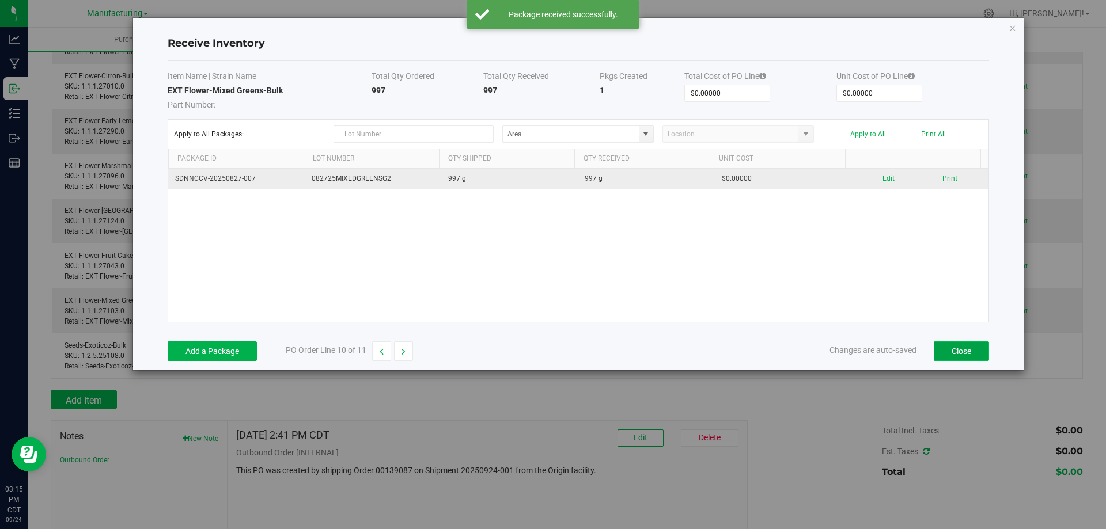
click at [943, 357] on button "Close" at bounding box center [960, 351] width 55 height 20
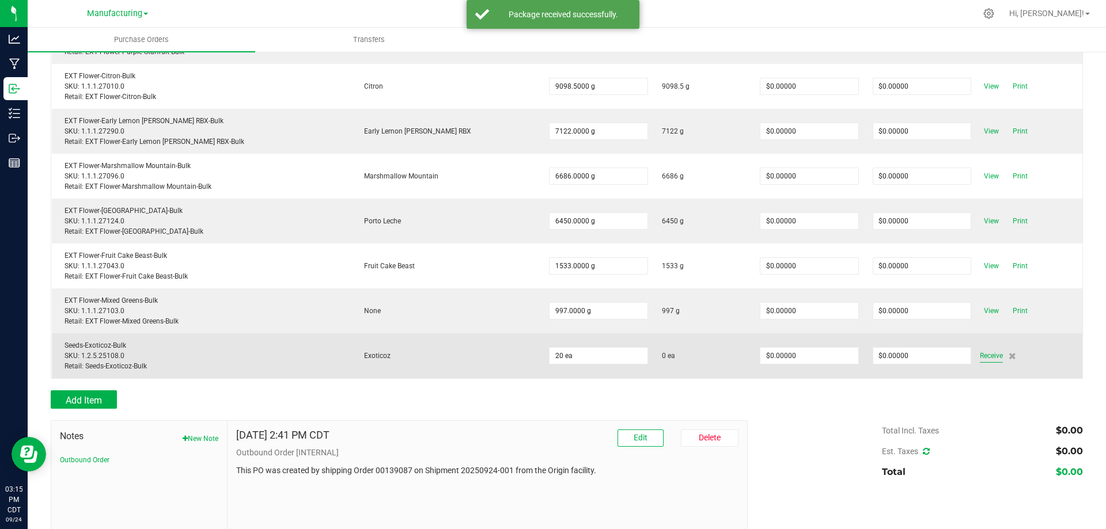
click at [979, 355] on span "Receive" at bounding box center [990, 356] width 23 height 14
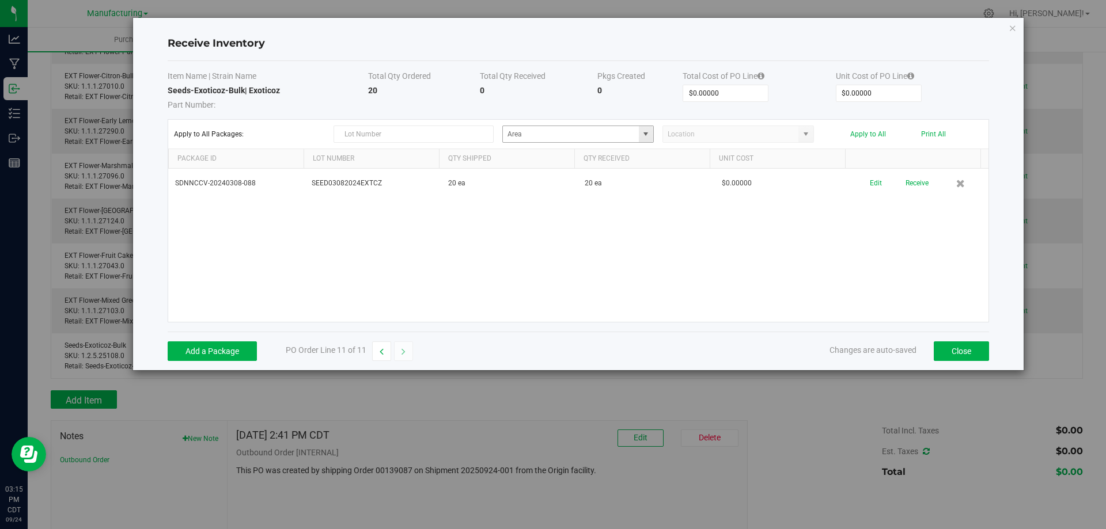
click at [649, 135] on span at bounding box center [645, 134] width 9 height 9
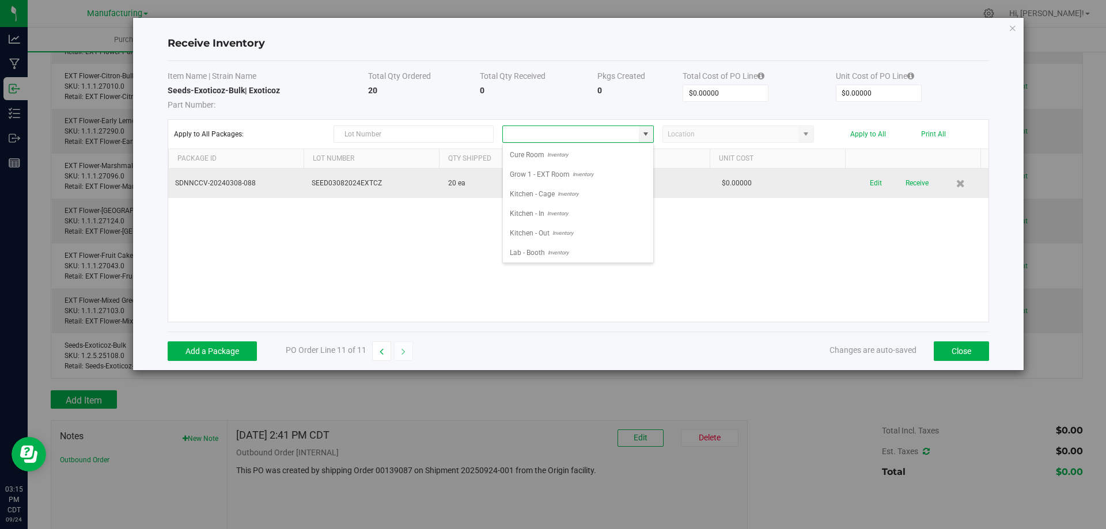
click at [616, 172] on li "Grow 1 - EXT Room Inventory" at bounding box center [578, 175] width 150 height 20
type input "Grow 1 - EXT Room"
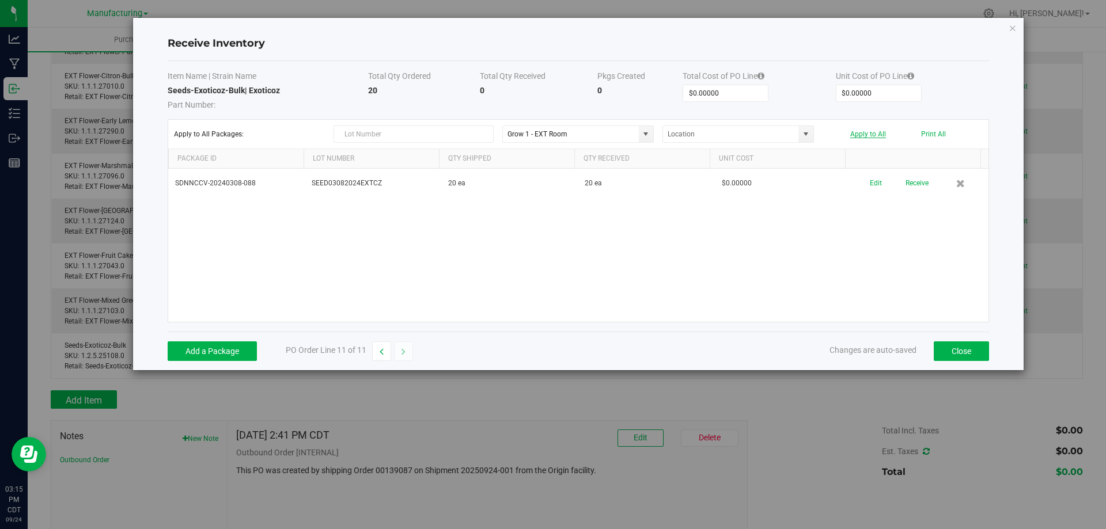
click at [864, 131] on button "Apply to All" at bounding box center [868, 134] width 36 height 8
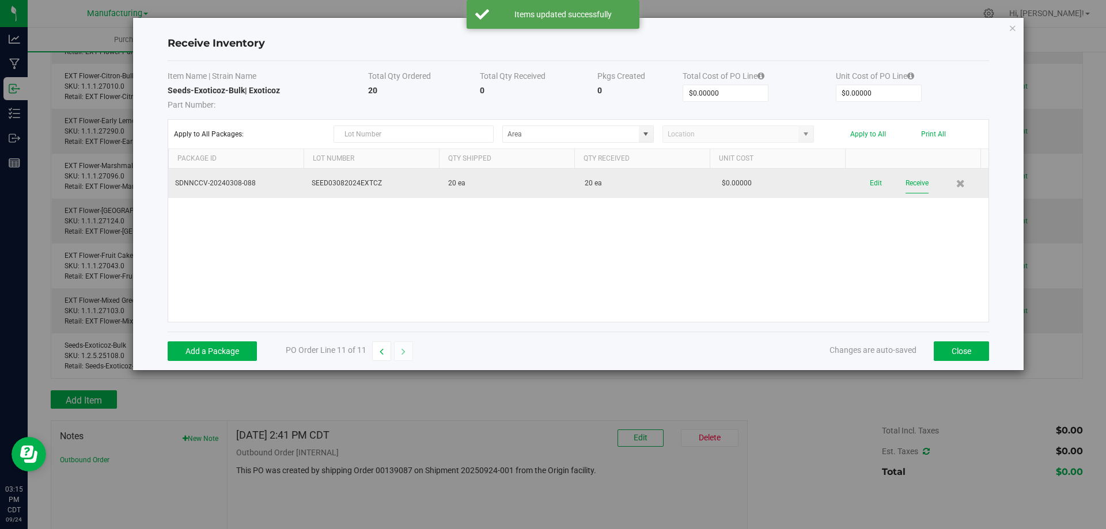
click at [910, 183] on button "Receive" at bounding box center [916, 183] width 23 height 20
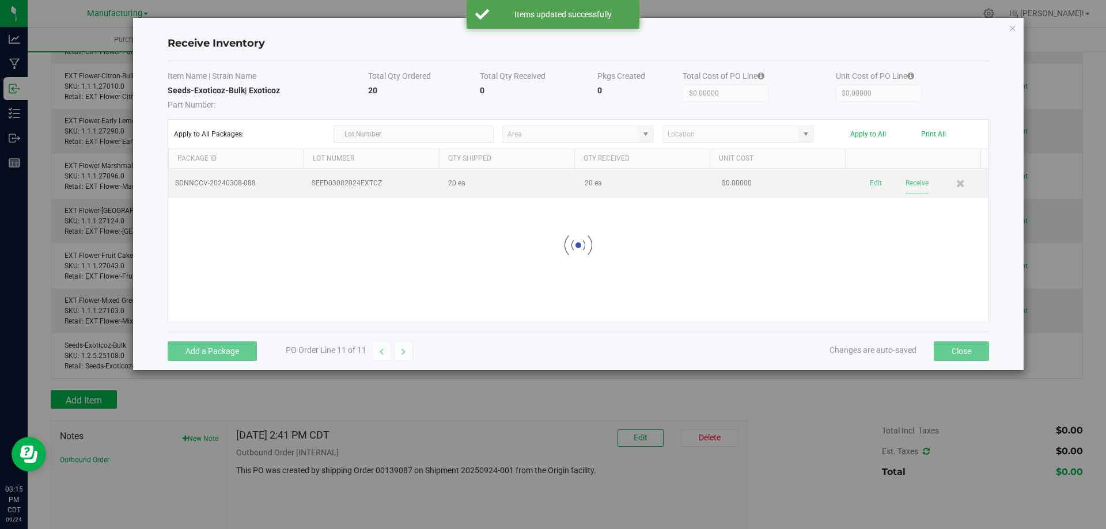
scroll to position [350, 0]
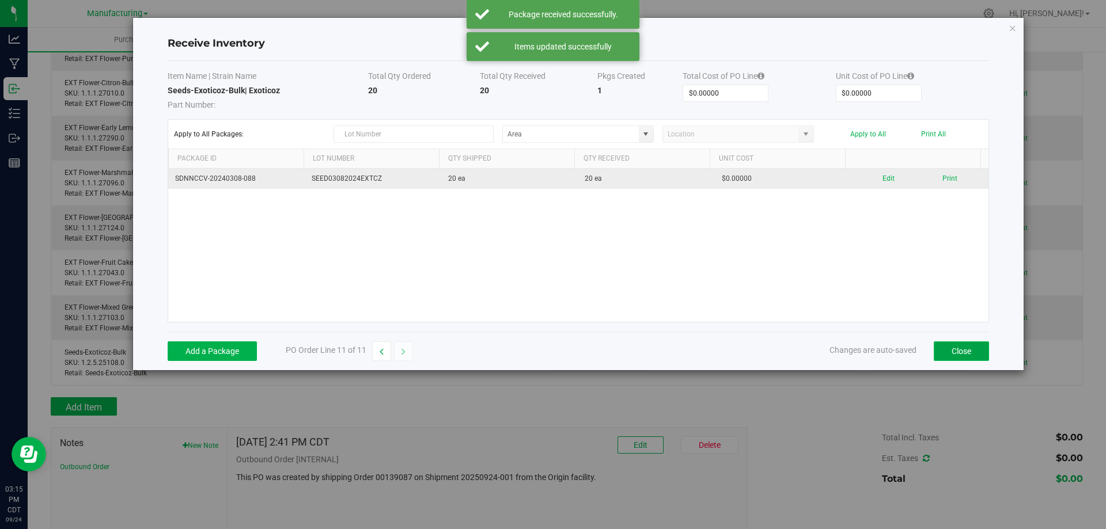
click at [958, 353] on button "Close" at bounding box center [960, 351] width 55 height 20
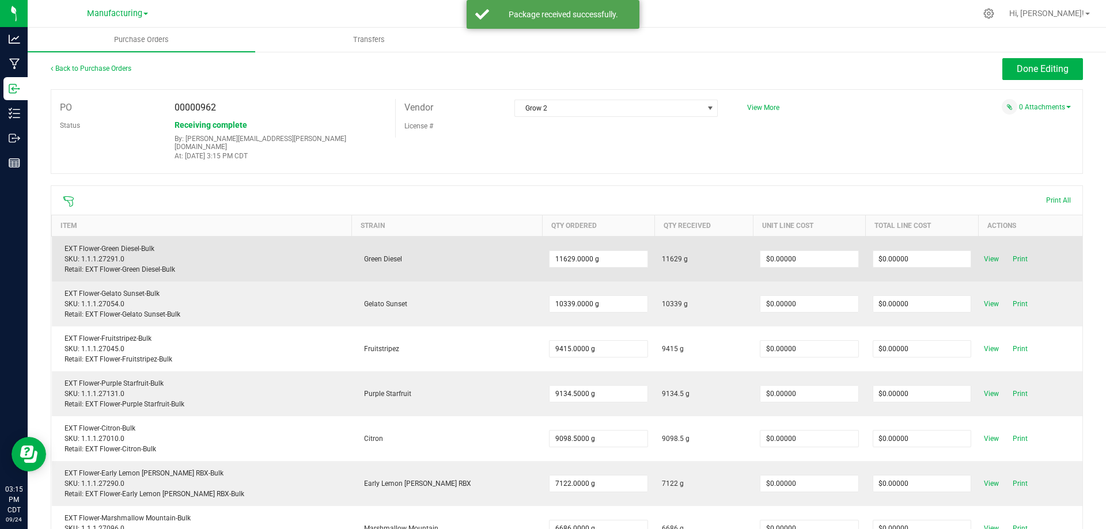
scroll to position [0, 0]
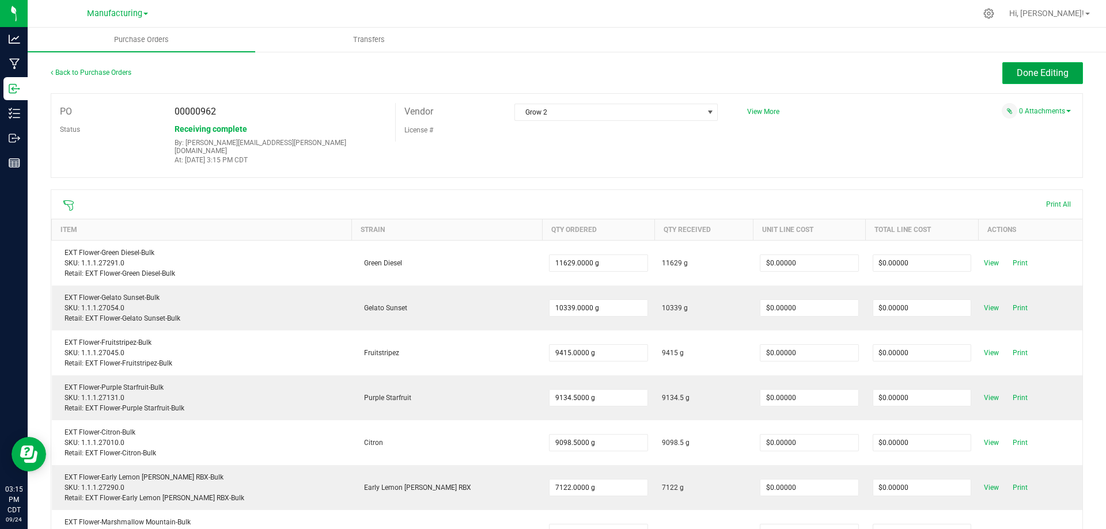
click at [1053, 75] on span "Done Editing" at bounding box center [1042, 72] width 52 height 11
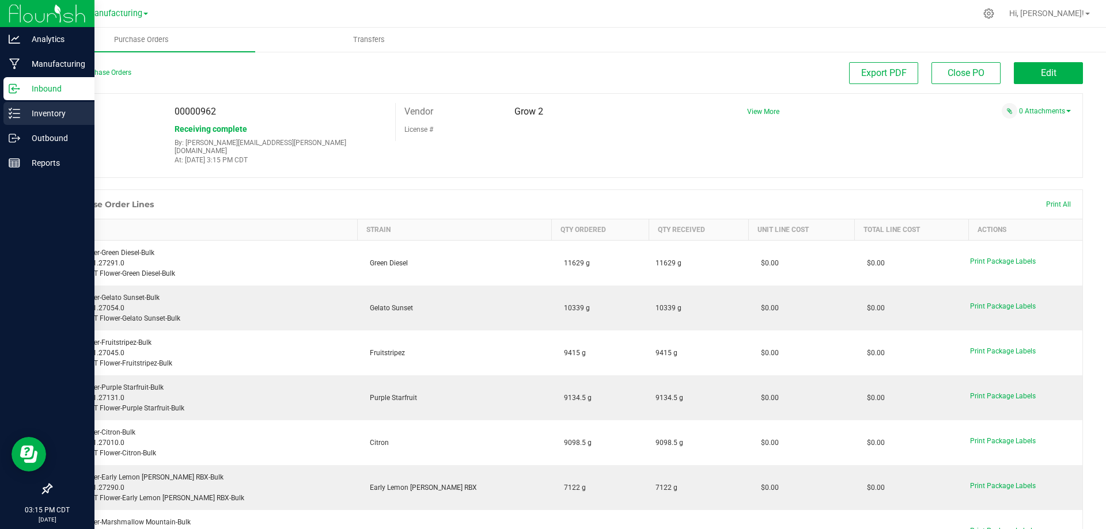
click at [20, 117] on p "Inventory" at bounding box center [54, 114] width 69 height 14
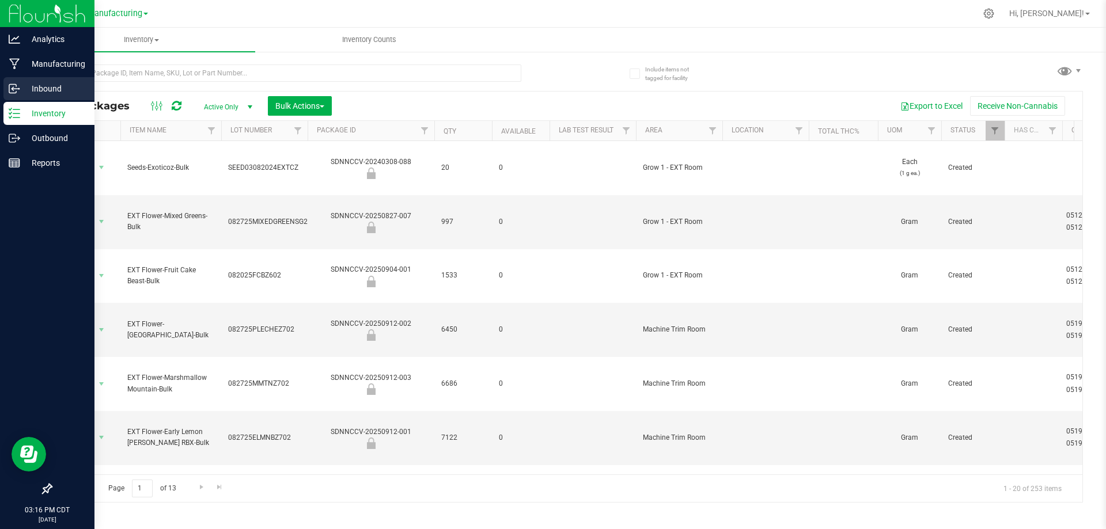
click at [19, 79] on div "Inbound" at bounding box center [48, 88] width 91 height 23
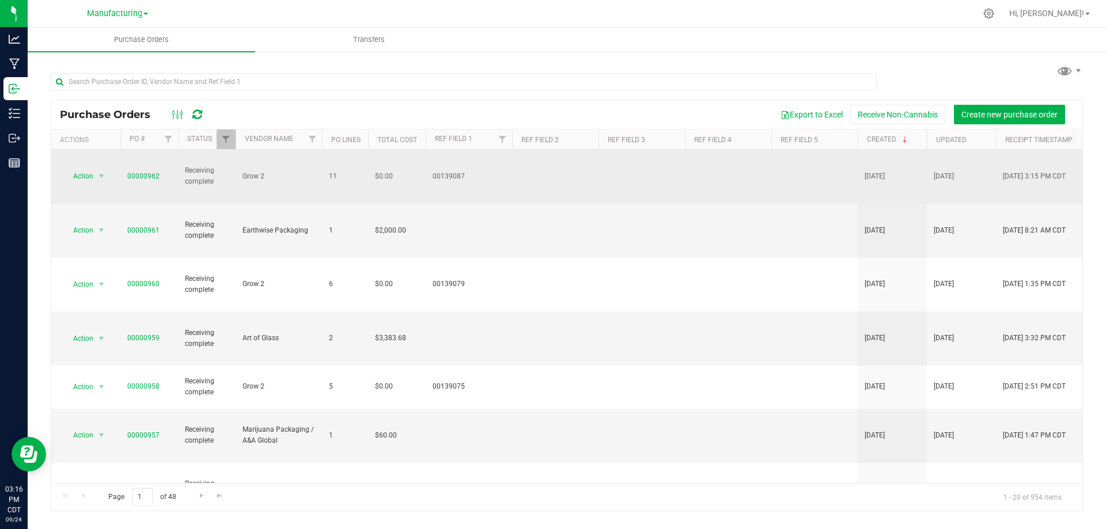
click at [136, 172] on td "00000962" at bounding box center [149, 177] width 58 height 54
click at [138, 172] on link "00000962" at bounding box center [143, 176] width 32 height 8
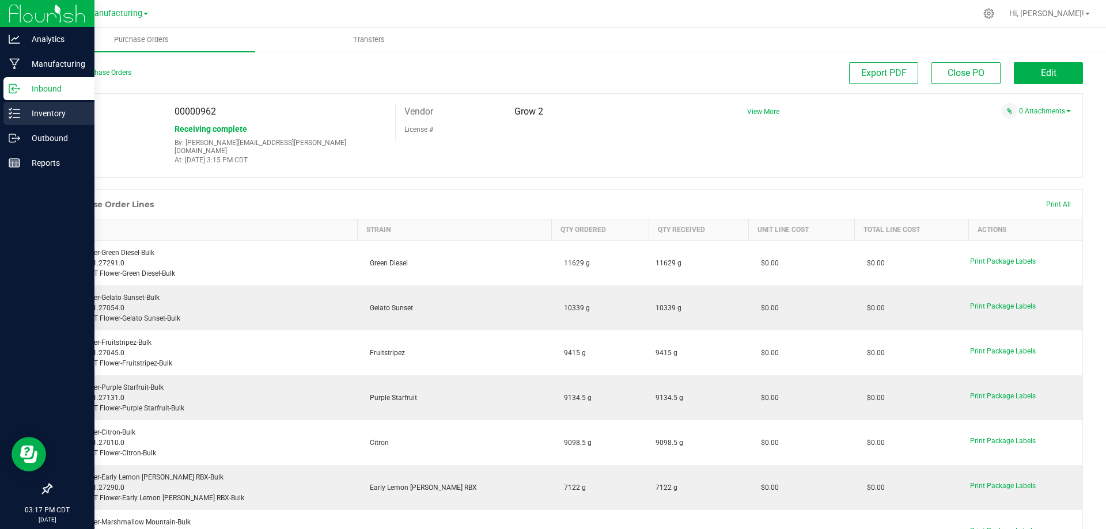
click at [35, 111] on p "Inventory" at bounding box center [54, 114] width 69 height 14
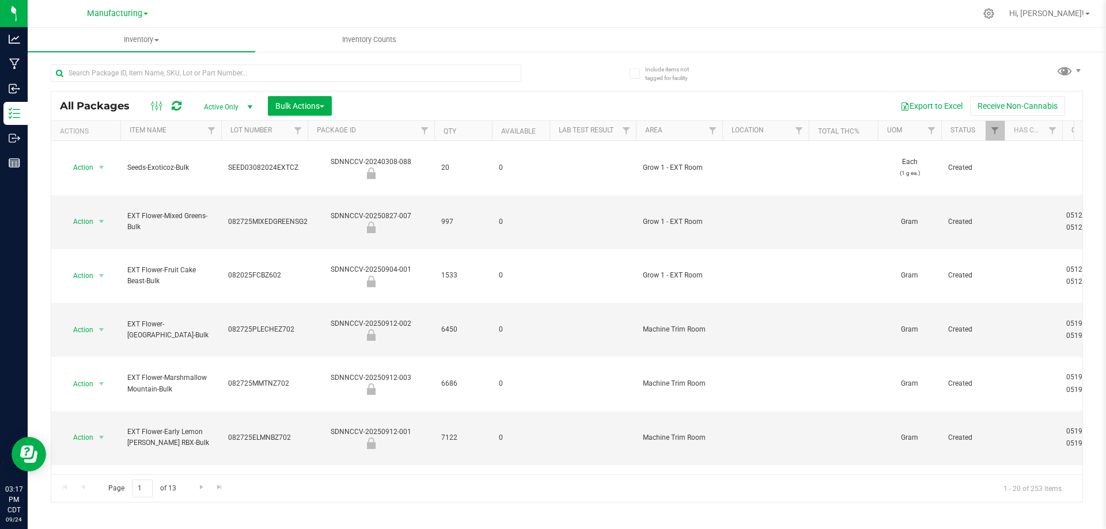
drag, startPoint x: 1069, startPoint y: 12, endPoint x: 1070, endPoint y: -11, distance: 22.5
click at [1070, 0] on html "Analytics Manufacturing Inbound Inventory Outbound Reports 03:17 PM CDT [DATE] …" at bounding box center [553, 264] width 1106 height 529
click at [1061, 14] on span "Hi, [PERSON_NAME]!" at bounding box center [1046, 13] width 75 height 9
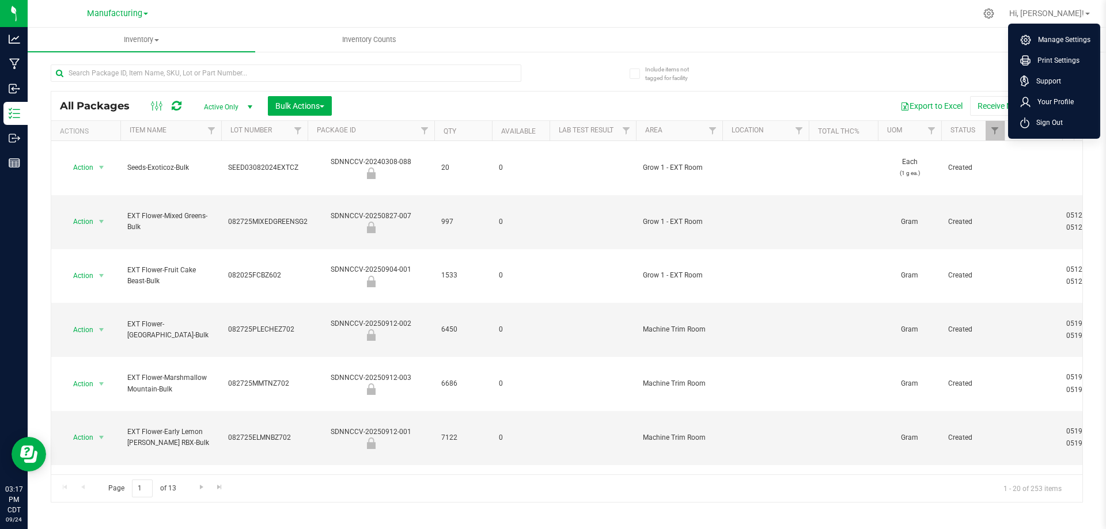
click at [1027, 124] on icon at bounding box center [1024, 122] width 9 height 11
